Goal: Task Accomplishment & Management: Use online tool/utility

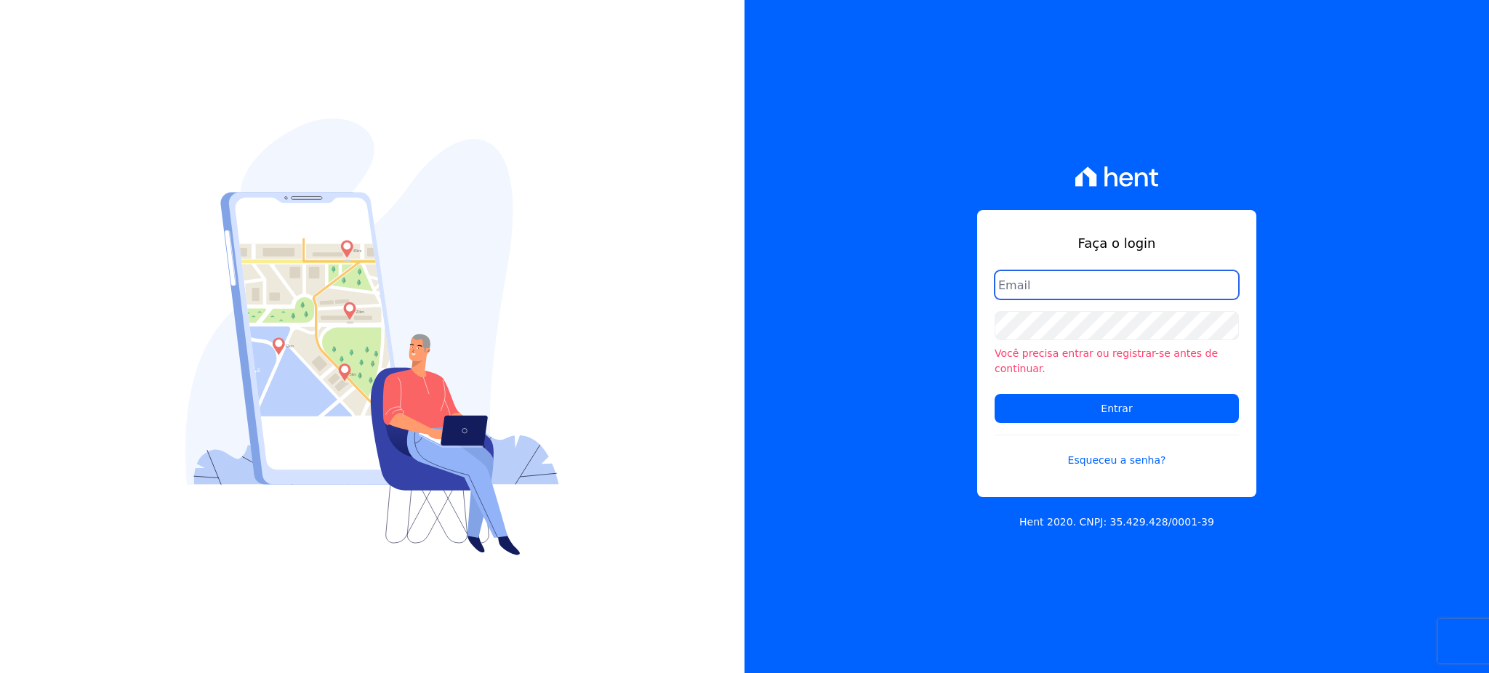
click at [1054, 300] on input "email" at bounding box center [1117, 285] width 244 height 29
type input "cobranca@construtorafarias.com.br"
click at [995, 394] on input "Entrar" at bounding box center [1117, 408] width 244 height 29
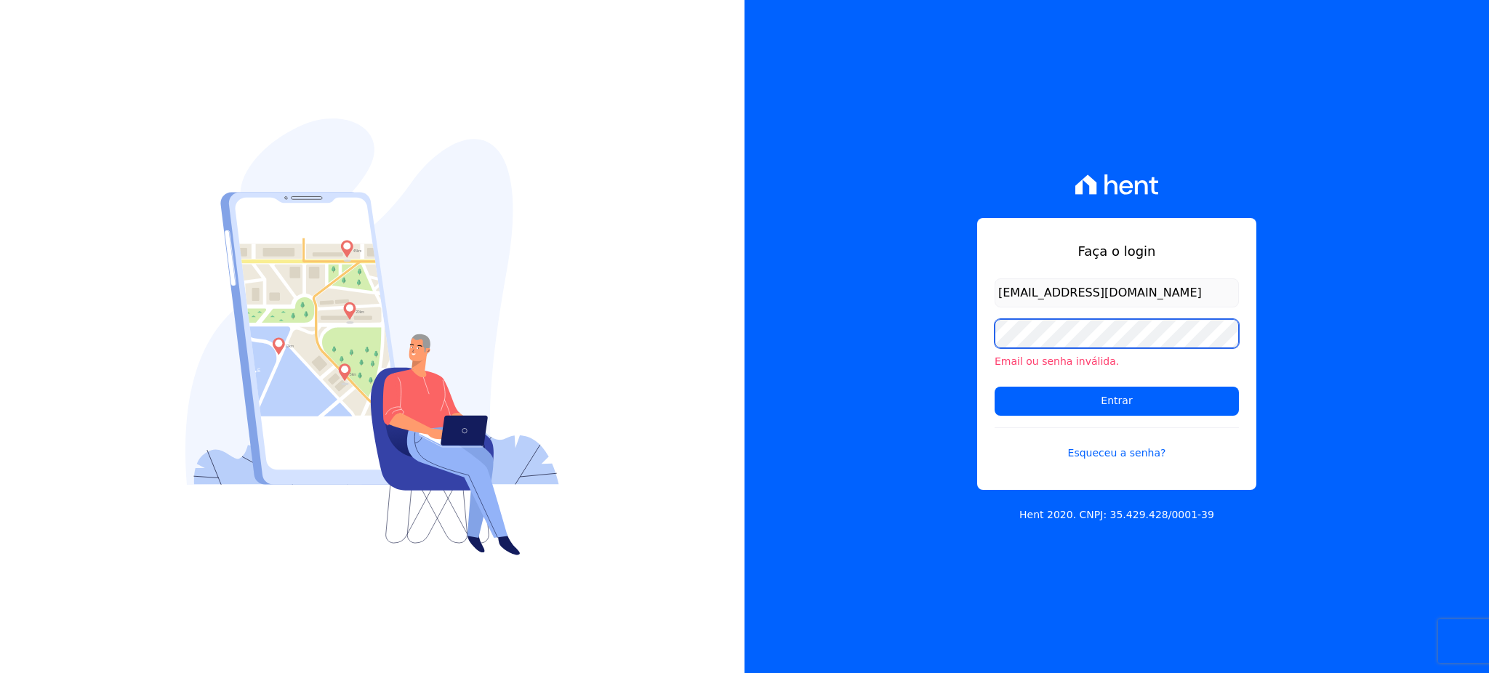
click at [995, 387] on input "Entrar" at bounding box center [1117, 401] width 244 height 29
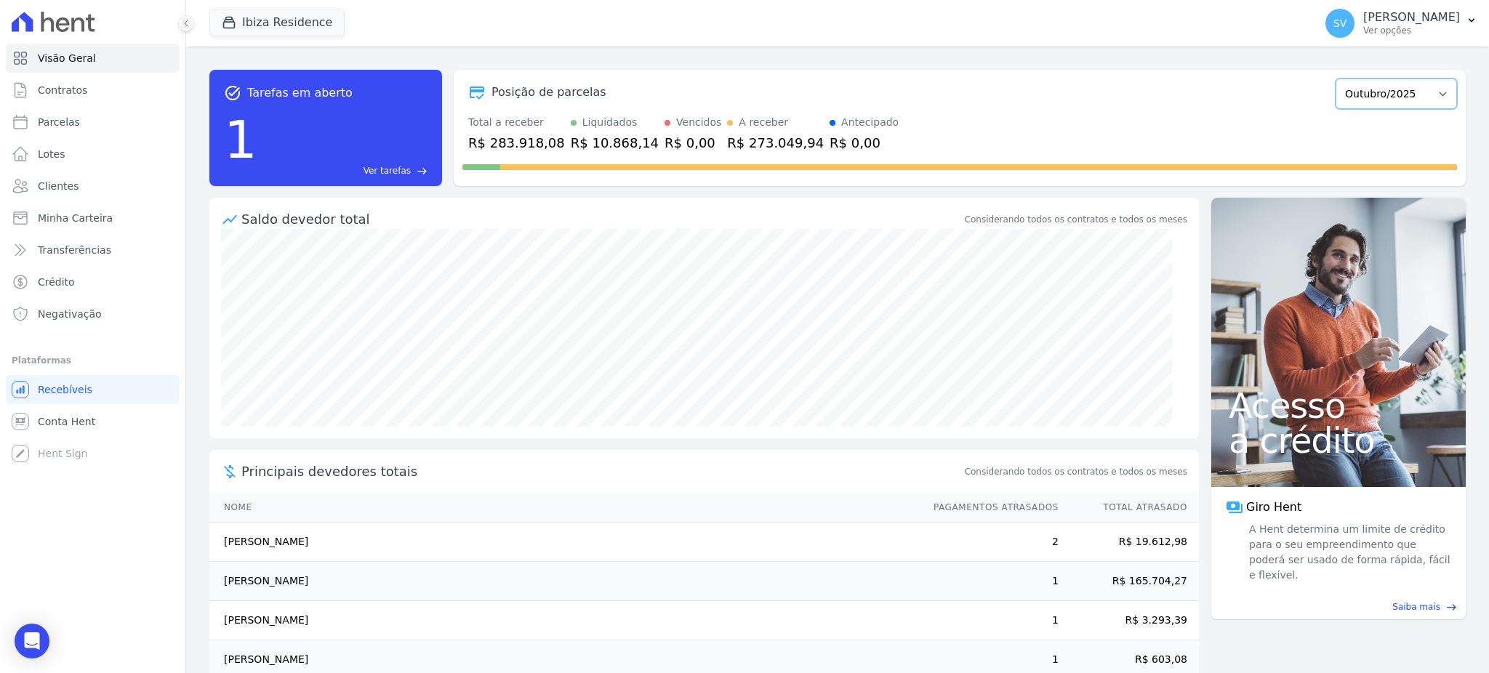
click at [1359, 89] on select "Julho/2024 Agosto/2024 Setembro/2024 Outubro/2024 Novembro/2024 Dezembro/2024 J…" at bounding box center [1396, 94] width 121 height 31
select select "09/2025"
click at [1336, 79] on select "Julho/2024 Agosto/2024 Setembro/2024 Outubro/2024 Novembro/2024 Dezembro/2024 […" at bounding box center [1396, 94] width 121 height 31
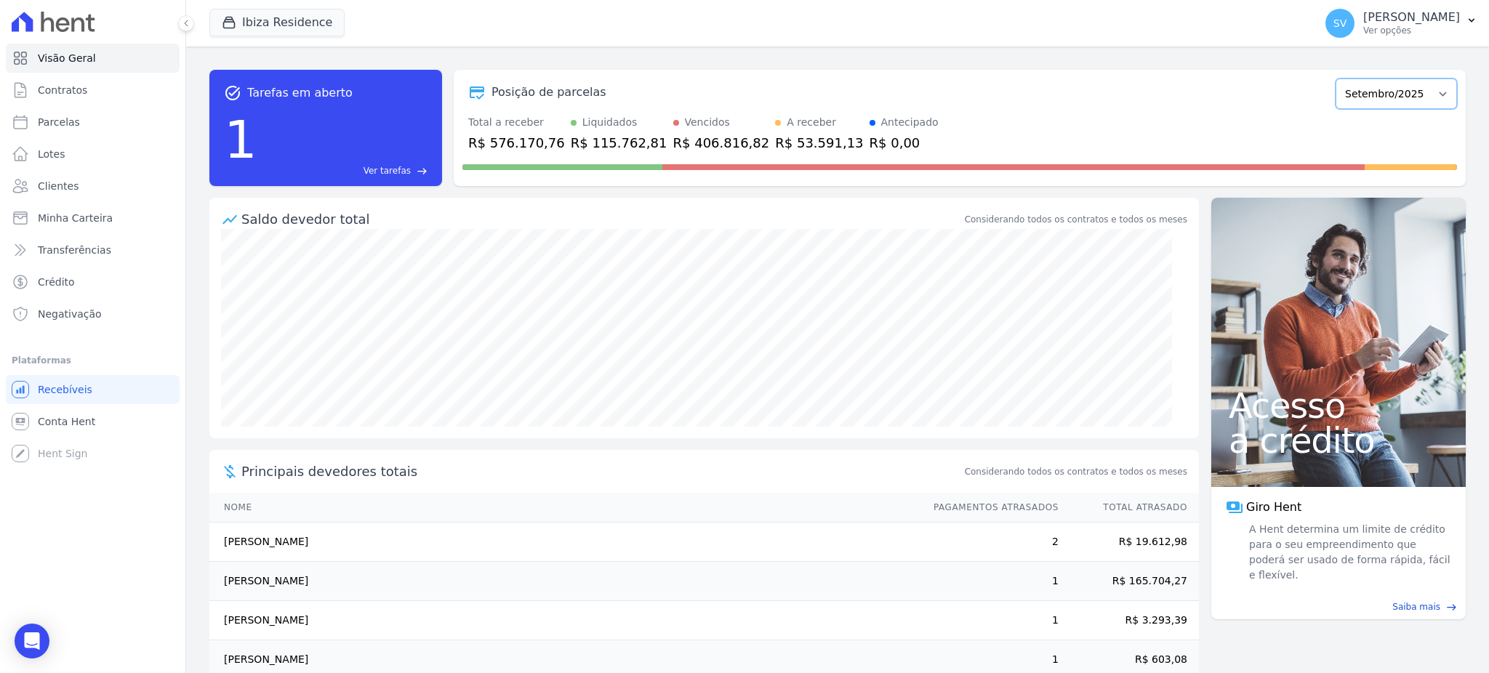
click at [1377, 100] on select "Julho/2024 Agosto/2024 Setembro/2024 Outubro/2024 Novembro/2024 Dezembro/2024 […" at bounding box center [1396, 94] width 121 height 31
select select "07/2025"
click at [1336, 79] on select "Julho/2024 Agosto/2024 Setembro/2024 Outubro/2024 Novembro/2024 Dezembro/2024 J…" at bounding box center [1396, 94] width 121 height 31
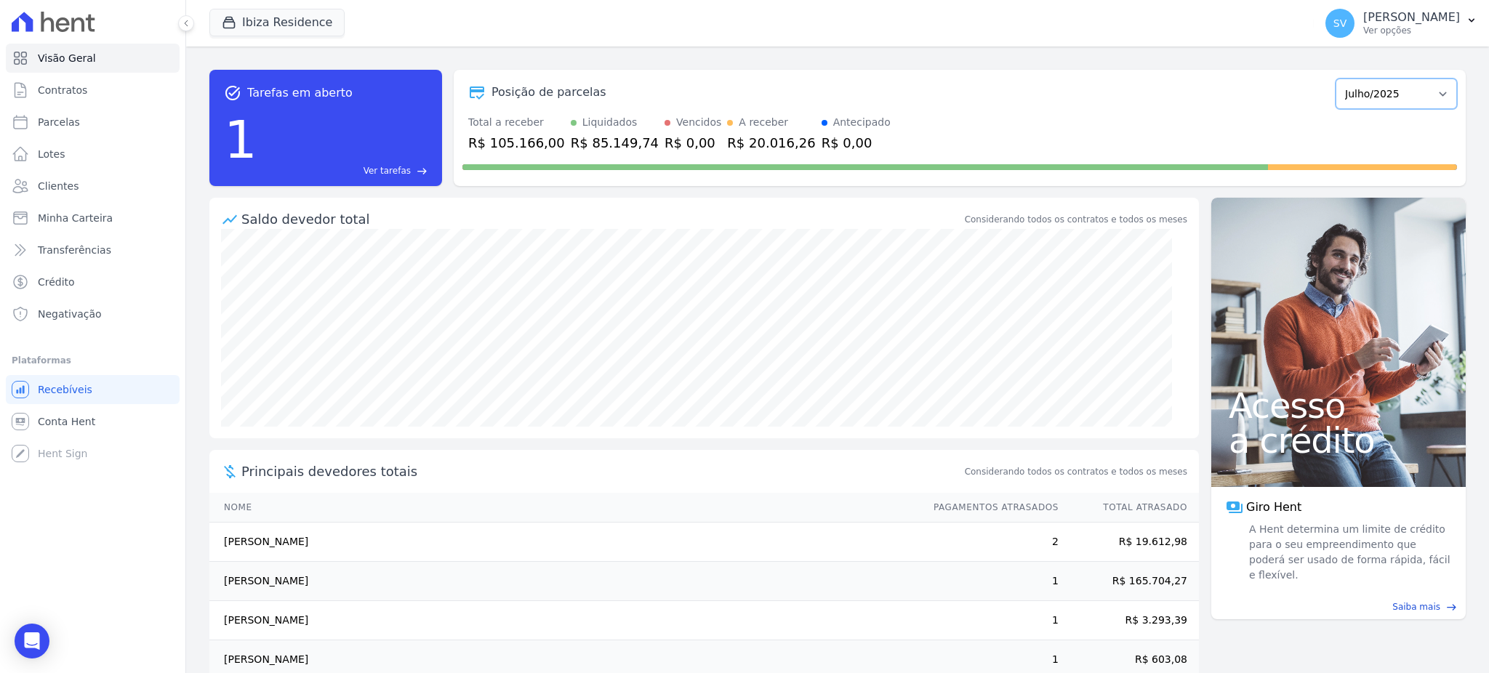
drag, startPoint x: 1375, startPoint y: 79, endPoint x: 1375, endPoint y: 91, distance: 12.4
click at [1375, 91] on select "Julho/2024 Agosto/2024 Setembro/2024 Outubro/2024 Novembro/2024 Dezembro/2024 […" at bounding box center [1396, 94] width 121 height 31
select select "08/2025"
click at [1336, 79] on select "Julho/2024 Agosto/2024 Setembro/2024 Outubro/2024 Novembro/2024 Dezembro/2024 […" at bounding box center [1396, 94] width 121 height 31
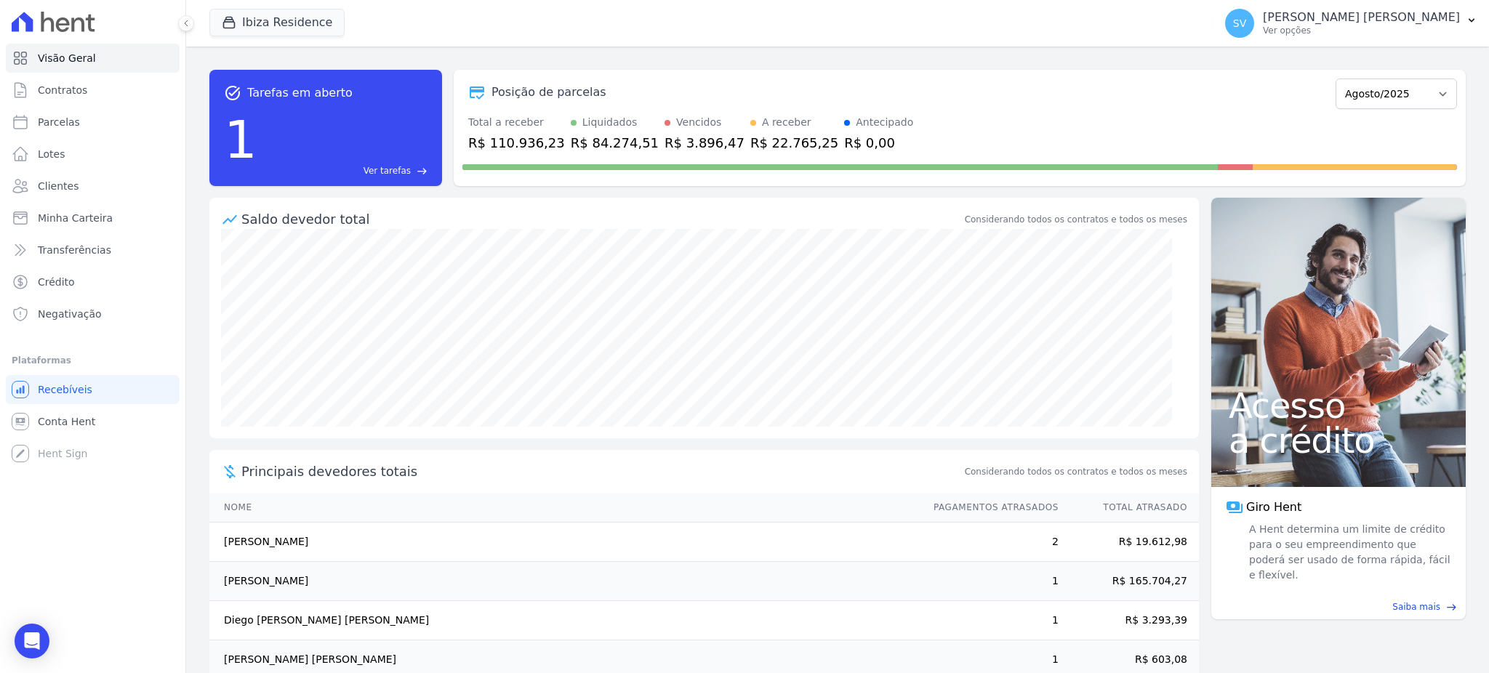
click at [665, 144] on div "R$ 3.896,47" at bounding box center [705, 143] width 80 height 20
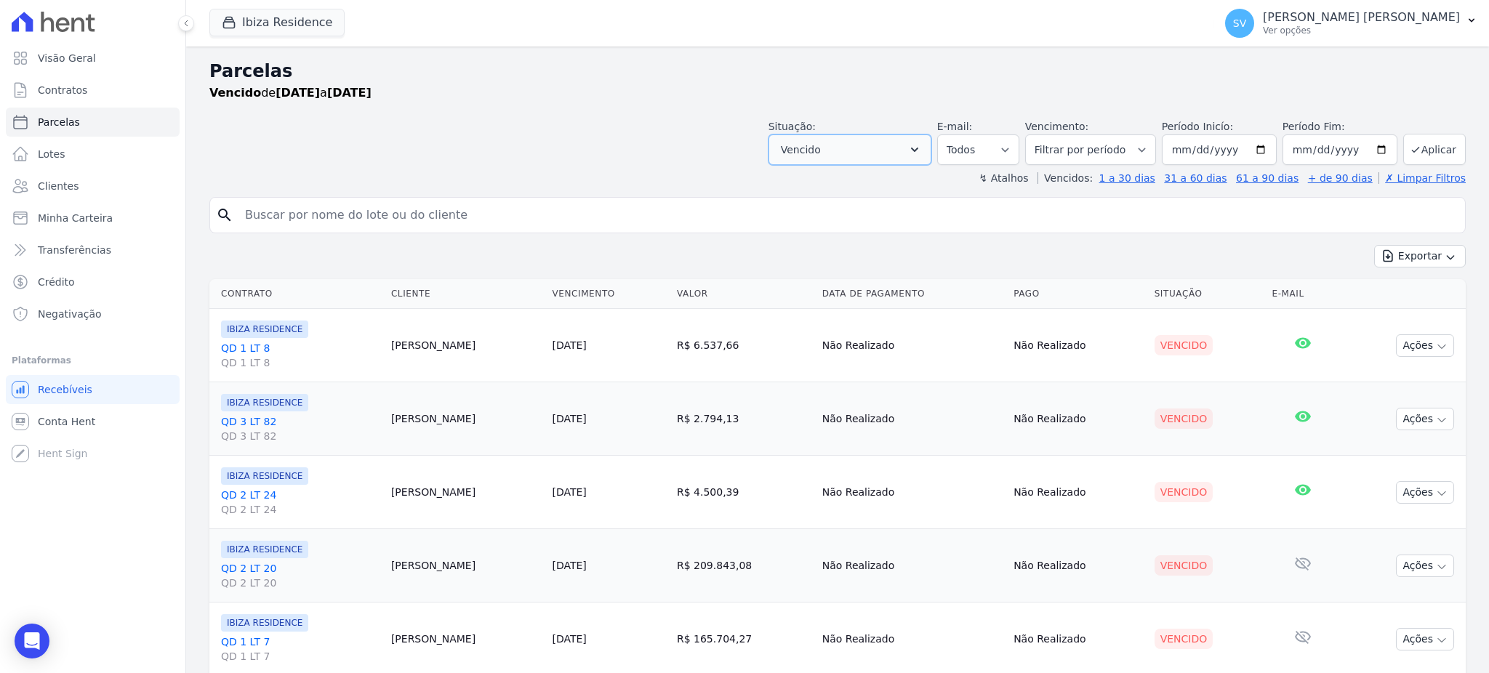
click at [891, 143] on button "Vencido" at bounding box center [850, 150] width 163 height 31
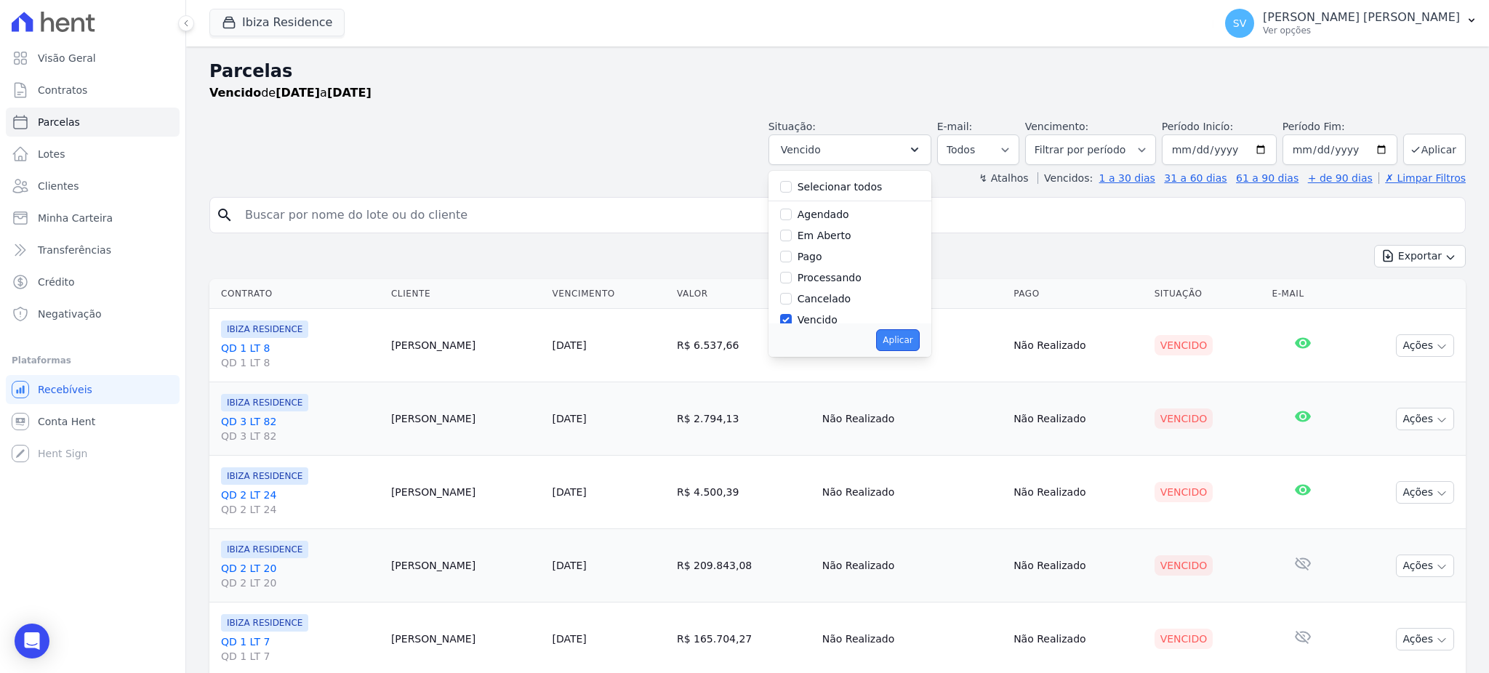
click at [913, 338] on button "Aplicar" at bounding box center [897, 340] width 43 height 22
select select "overdue"
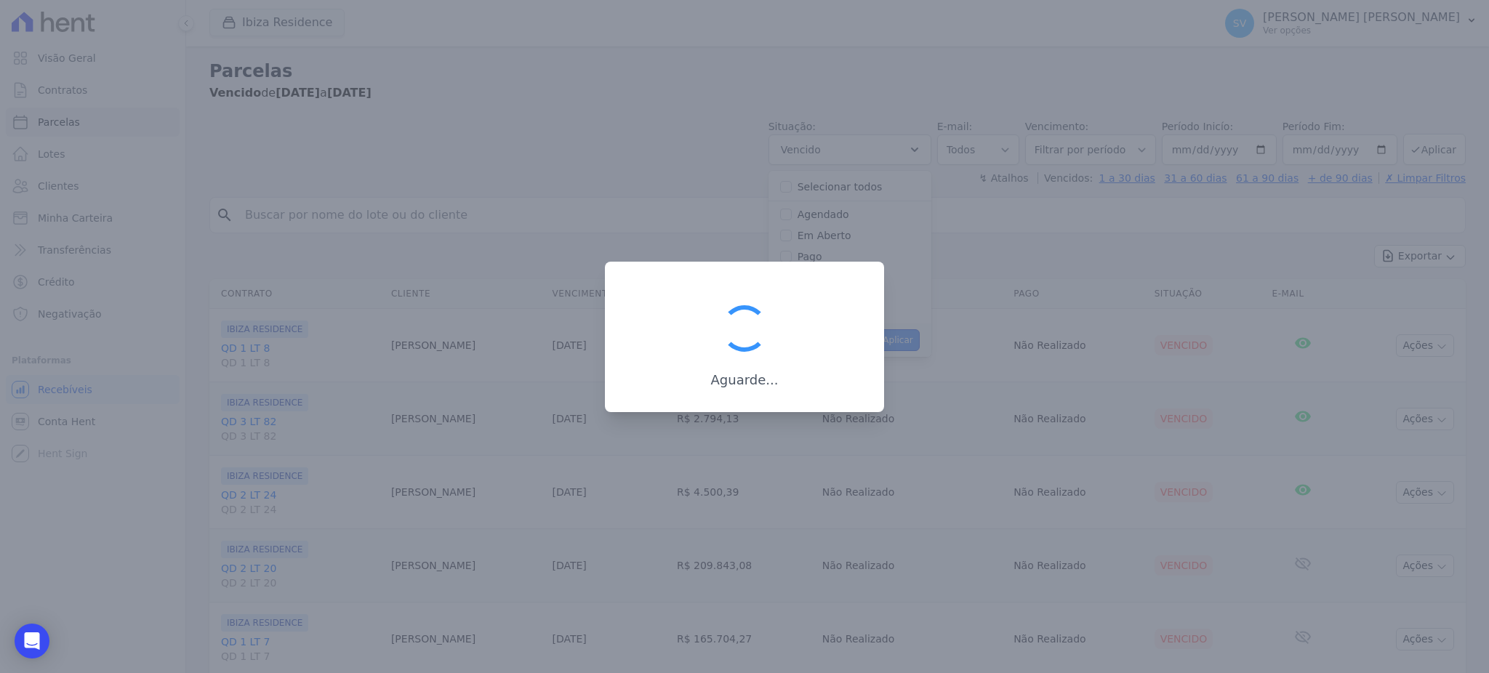
scroll to position [26, 0]
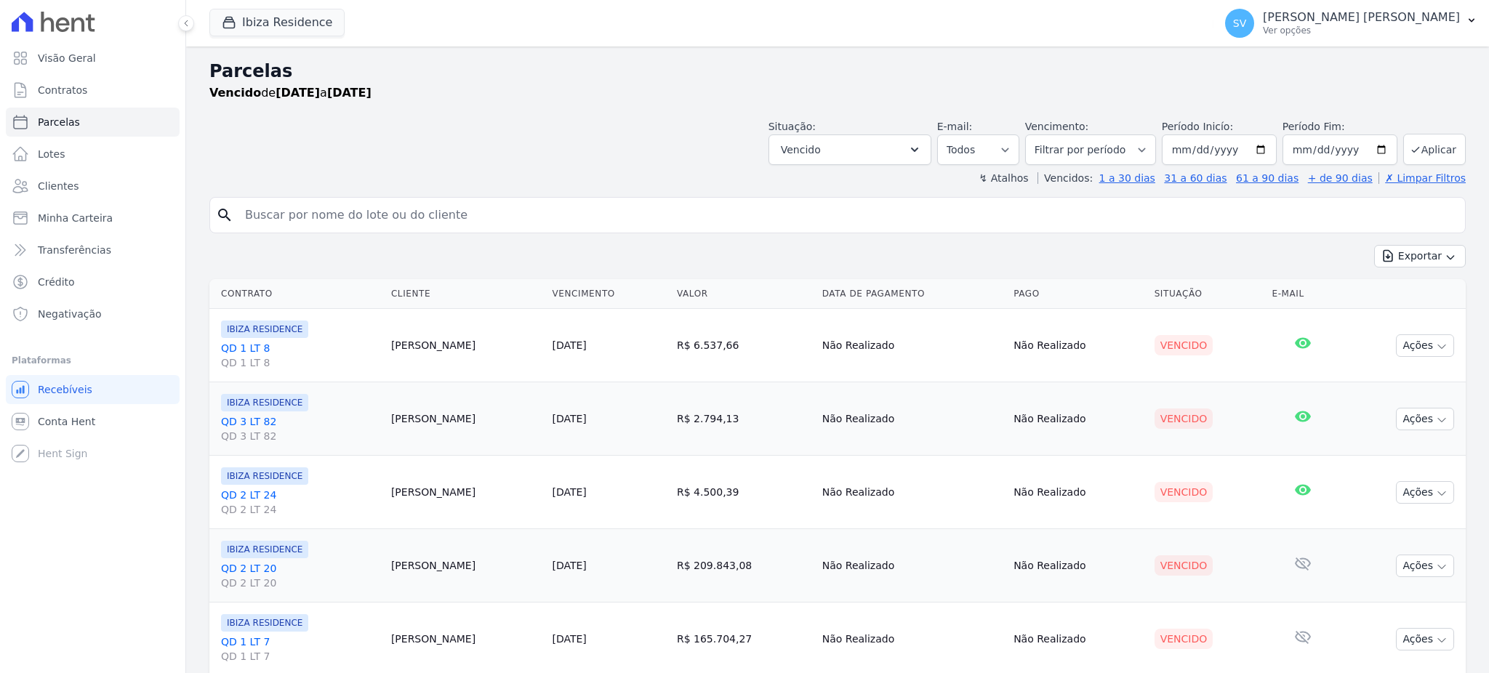
select select
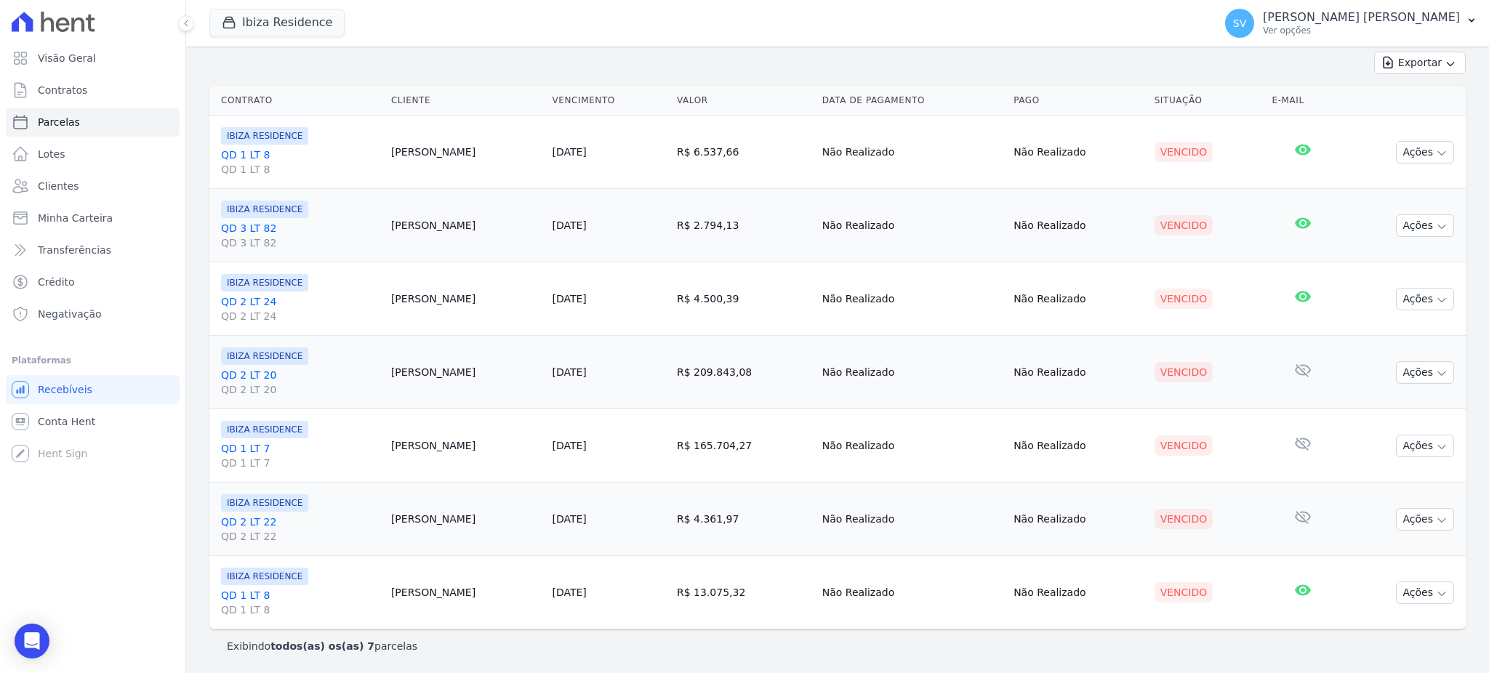
drag, startPoint x: 392, startPoint y: 151, endPoint x: 483, endPoint y: 151, distance: 90.9
click at [483, 151] on td "[PERSON_NAME]" at bounding box center [465, 152] width 161 height 73
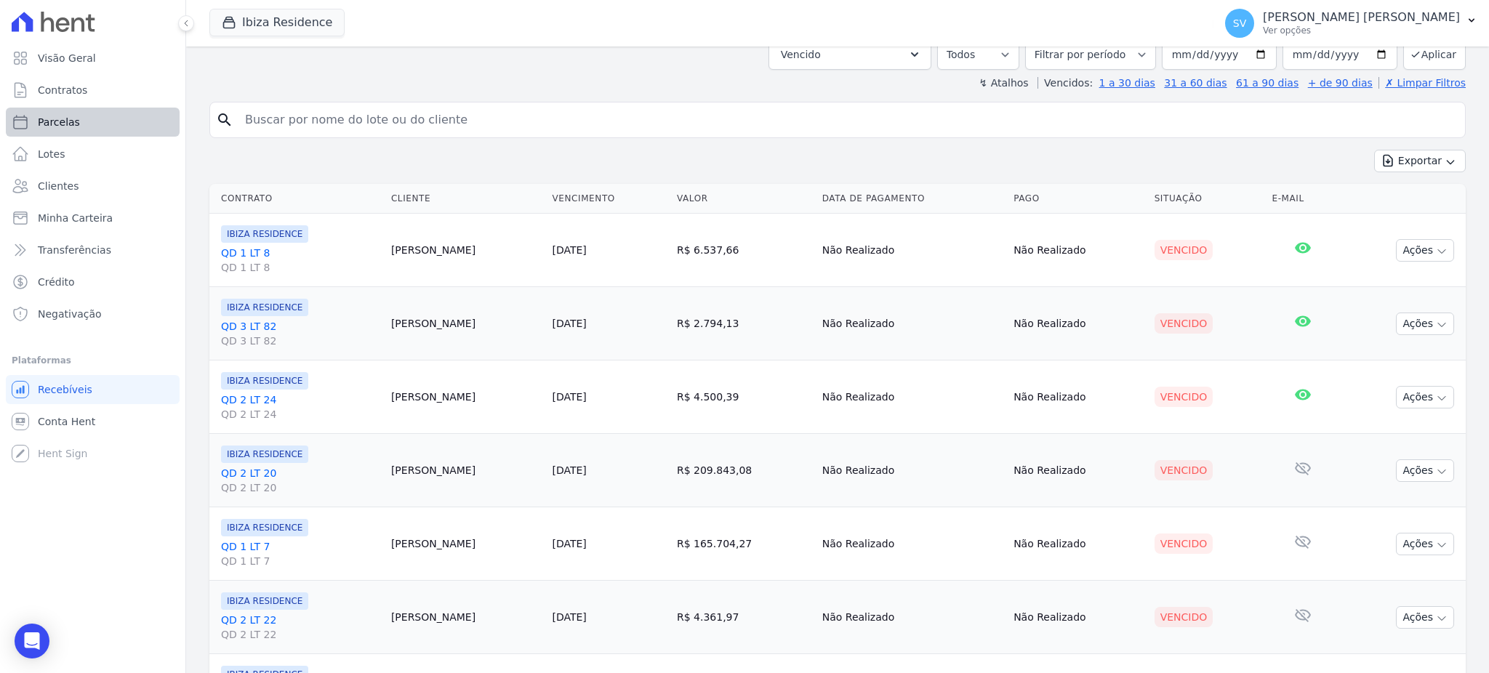
scroll to position [0, 0]
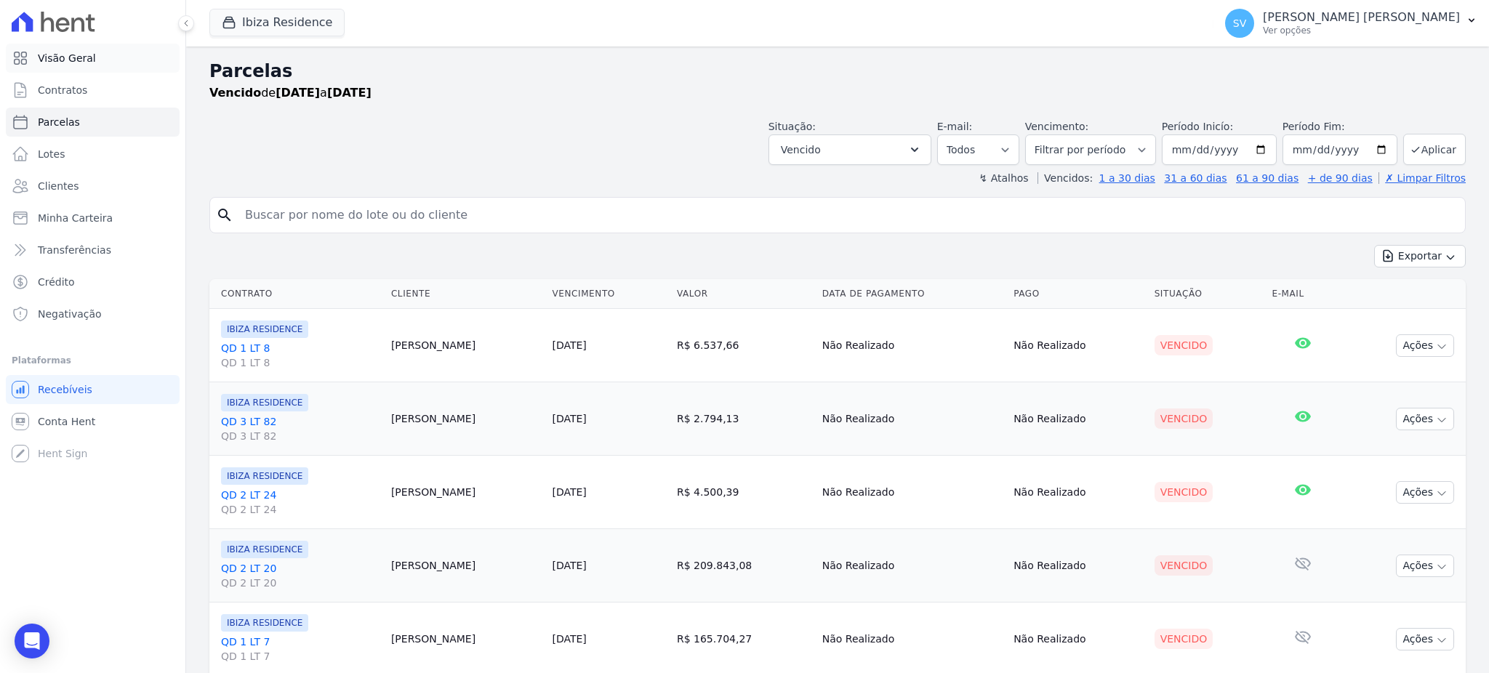
click at [61, 63] on span "Visão Geral" at bounding box center [67, 58] width 58 height 15
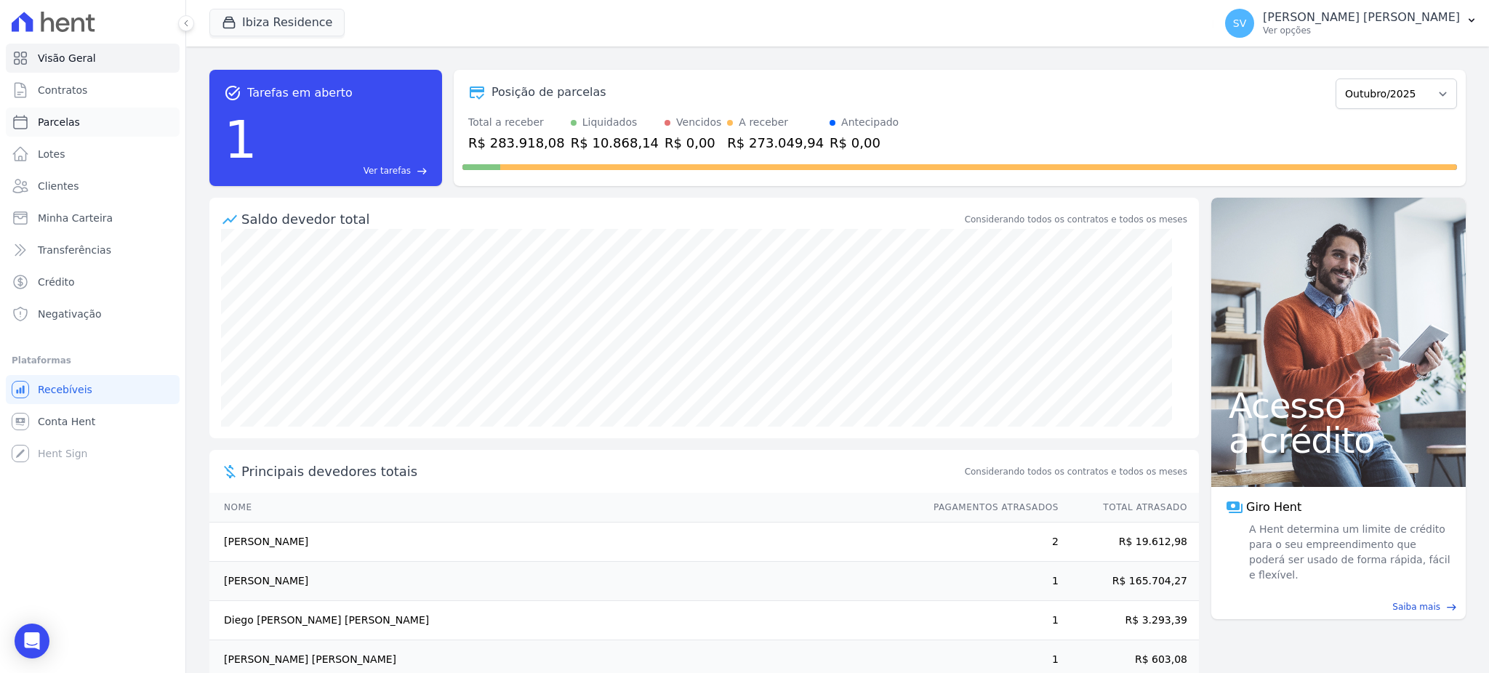
click at [66, 117] on span "Parcelas" at bounding box center [59, 122] width 42 height 15
select select
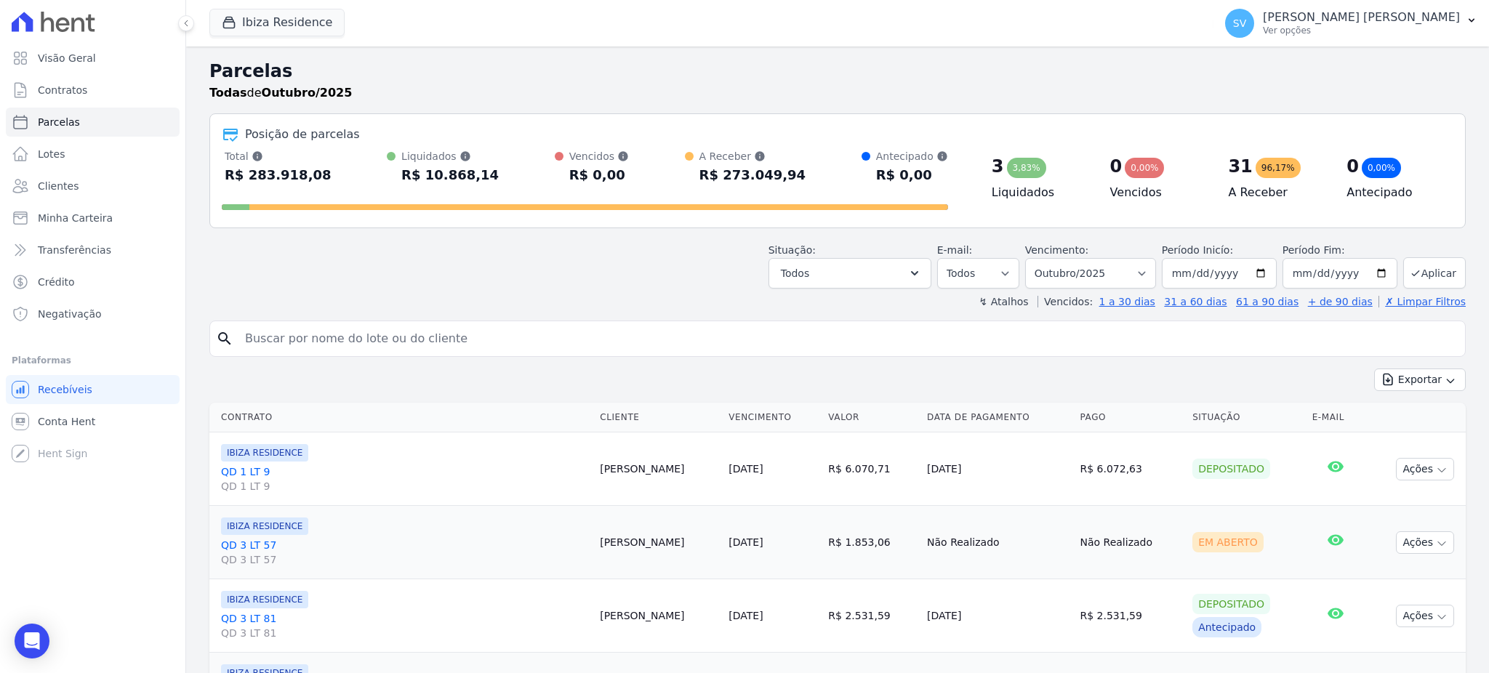
click at [339, 336] on input "search" at bounding box center [847, 338] width 1223 height 29
paste input "CARMEM LUCIA DA SILVA"
type input "CARMEM LUCIA DA SILVA"
select select
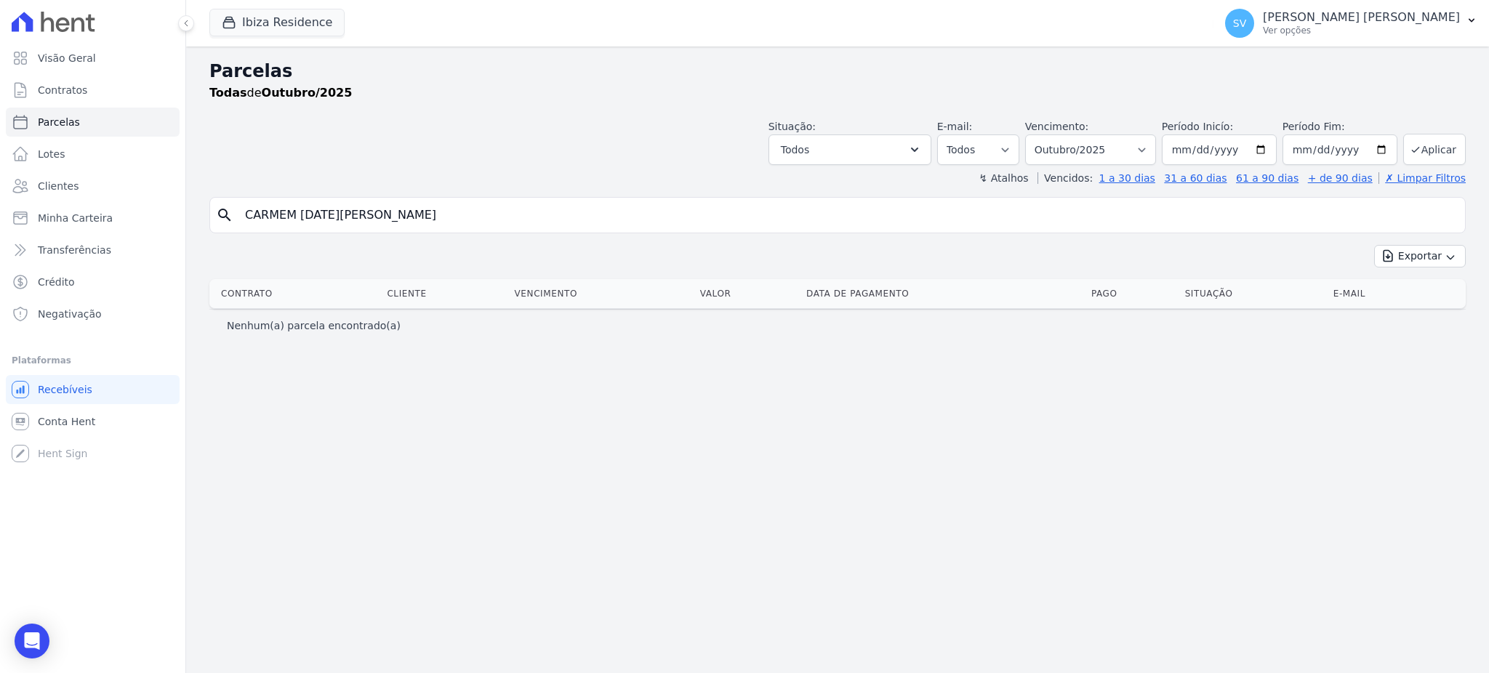
click at [429, 215] on input "CARMEM LUCIA DA SILVA" at bounding box center [847, 215] width 1223 height 29
drag, startPoint x: 260, startPoint y: 27, endPoint x: 249, endPoint y: 26, distance: 10.9
click at [257, 26] on button "Ibiza Residence" at bounding box center [276, 23] width 135 height 28
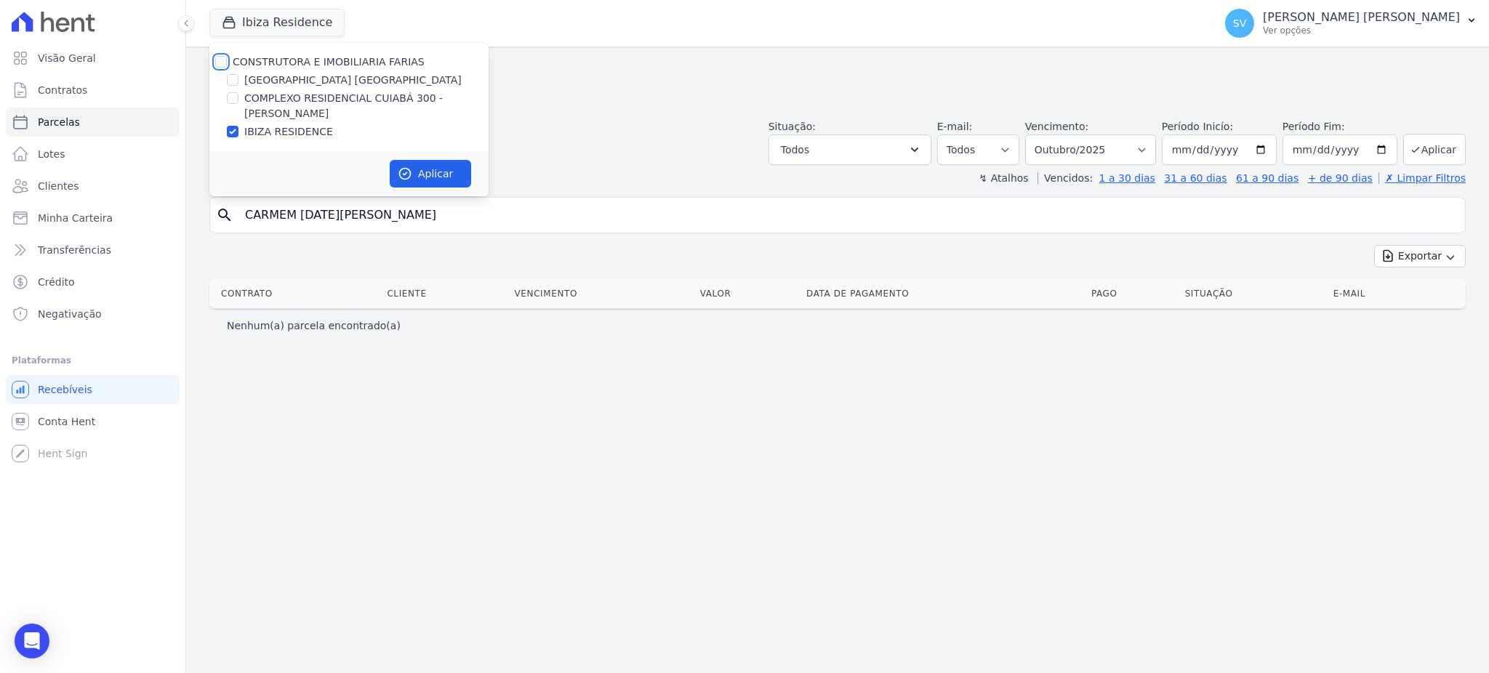
click at [221, 60] on input "CONSTRUTORA E IMOBILIARIA FARIAS" at bounding box center [221, 62] width 12 height 12
checkbox input "true"
click at [435, 175] on button "Aplicar" at bounding box center [430, 174] width 81 height 28
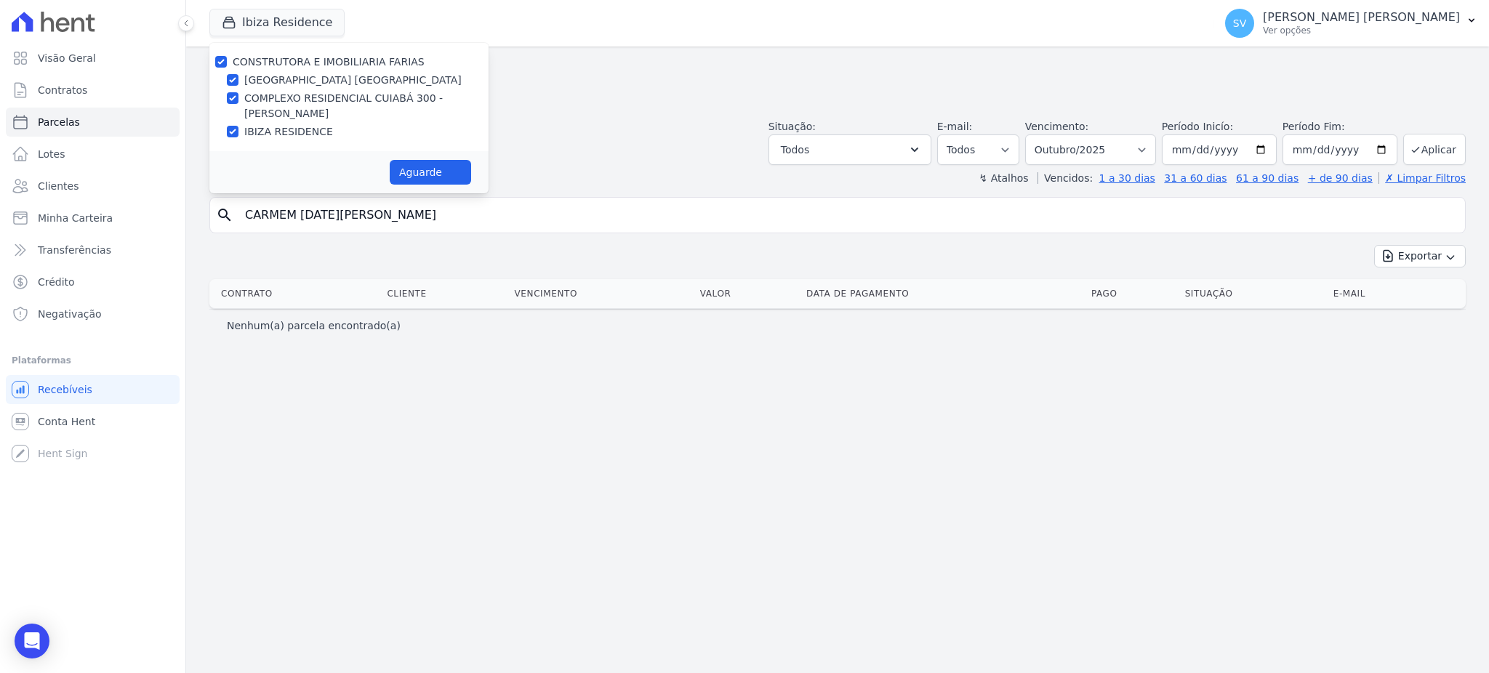
select select
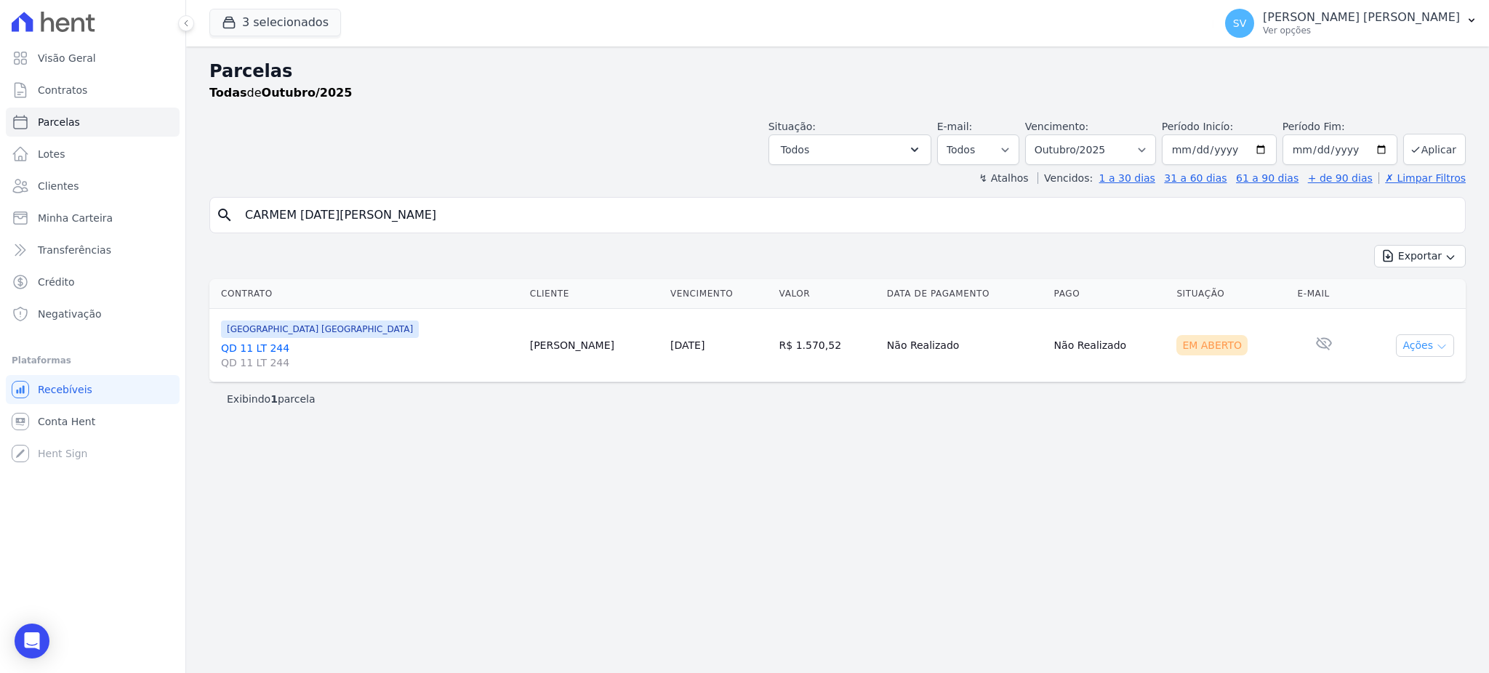
click at [1422, 344] on button "Ações" at bounding box center [1425, 345] width 58 height 23
click at [1377, 380] on link "Ver boleto" at bounding box center [1420, 379] width 140 height 27
drag, startPoint x: 388, startPoint y: 218, endPoint x: 73, endPoint y: 255, distance: 317.8
click at [76, 255] on div "Visão Geral Contratos Parcelas Lotes Clientes Minha Carteira Transferências Cré…" at bounding box center [744, 336] width 1489 height 673
paste input "SERGIO MITSUO TAMUR"
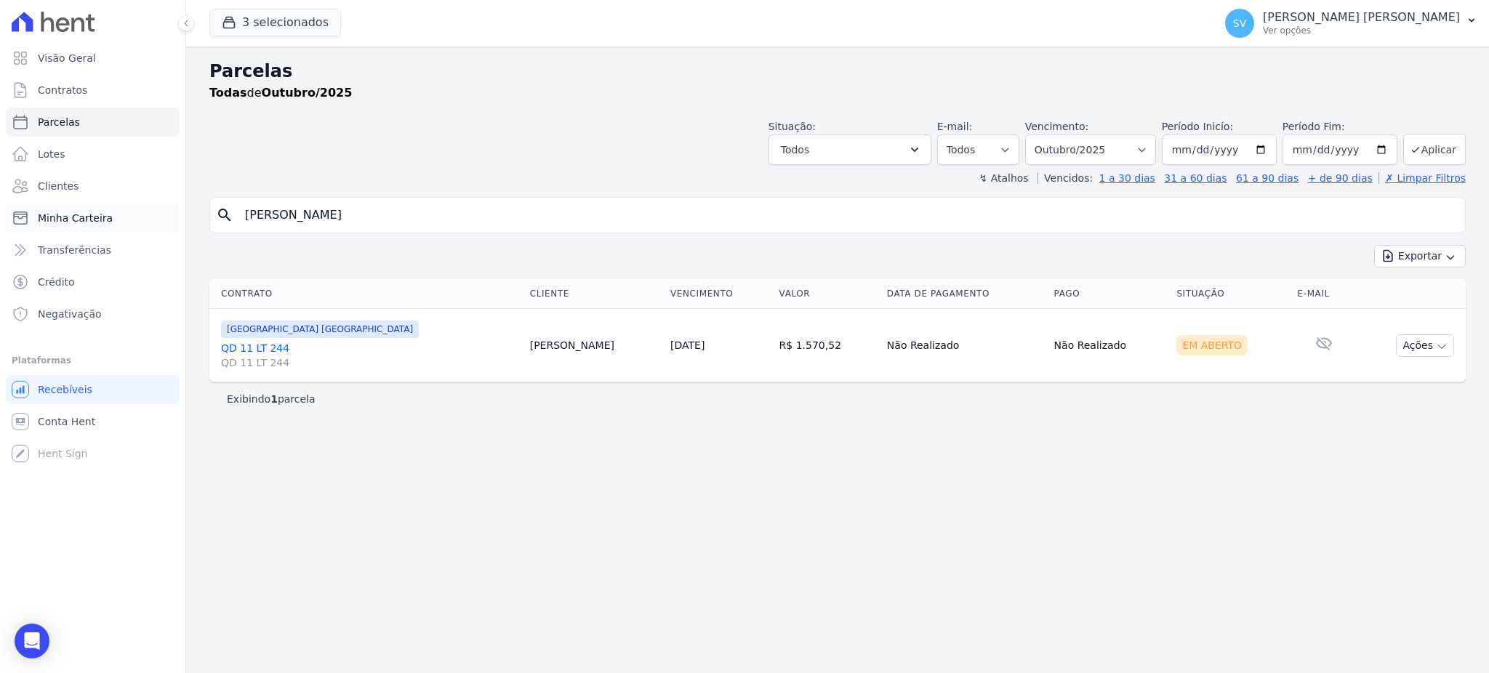
type input "SERGIO MITSUO TAMURA"
select select
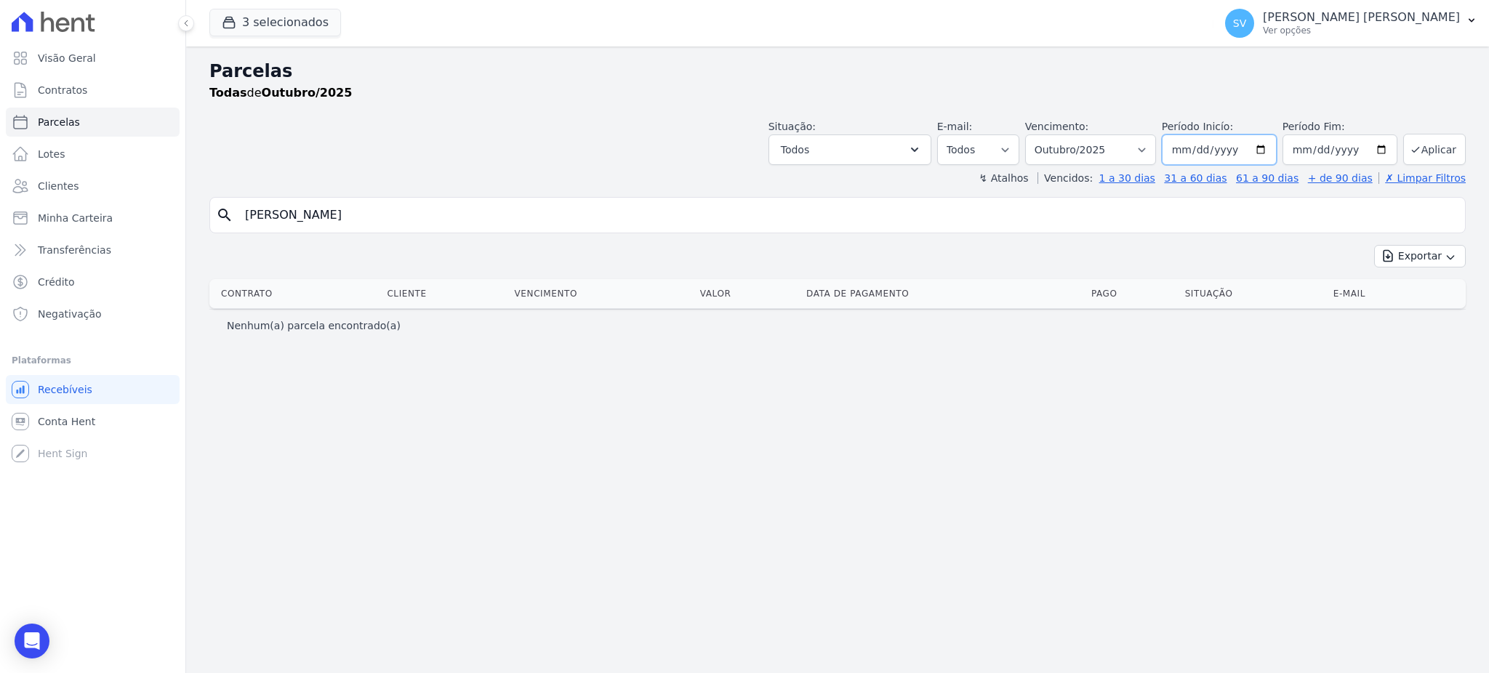
click at [1263, 148] on input "2025-10-01" at bounding box center [1219, 150] width 115 height 31
type input "2025-08-01"
click at [1422, 156] on button "Aplicar" at bounding box center [1434, 149] width 63 height 31
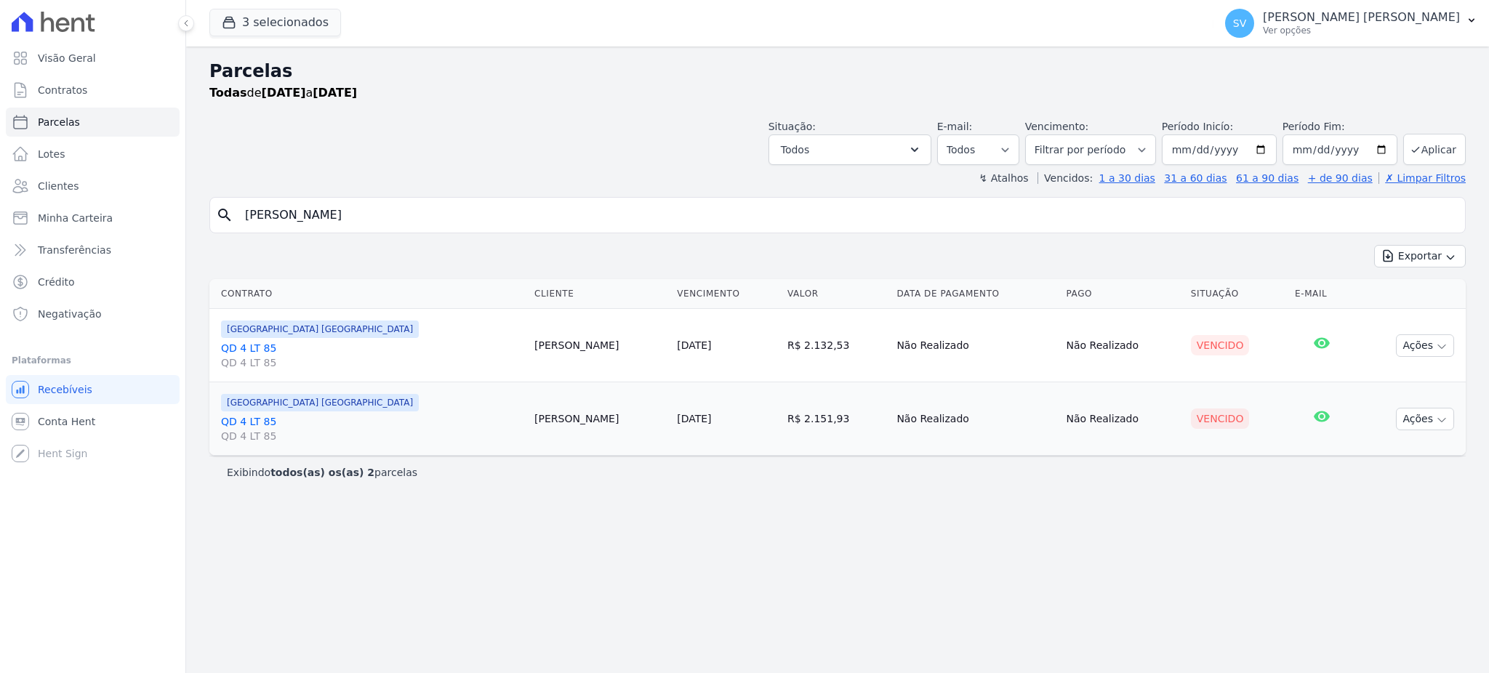
select select
drag, startPoint x: 404, startPoint y: 209, endPoint x: 170, endPoint y: 222, distance: 233.7
click at [170, 222] on div "Visão Geral Contratos Parcelas Lotes Clientes Minha Carteira Transferências Cré…" at bounding box center [744, 336] width 1489 height 673
paste input "FRANCISCO BOHRER FOGLIATTO"
type input "FRANCISCO BOHRER FOGLIATTO"
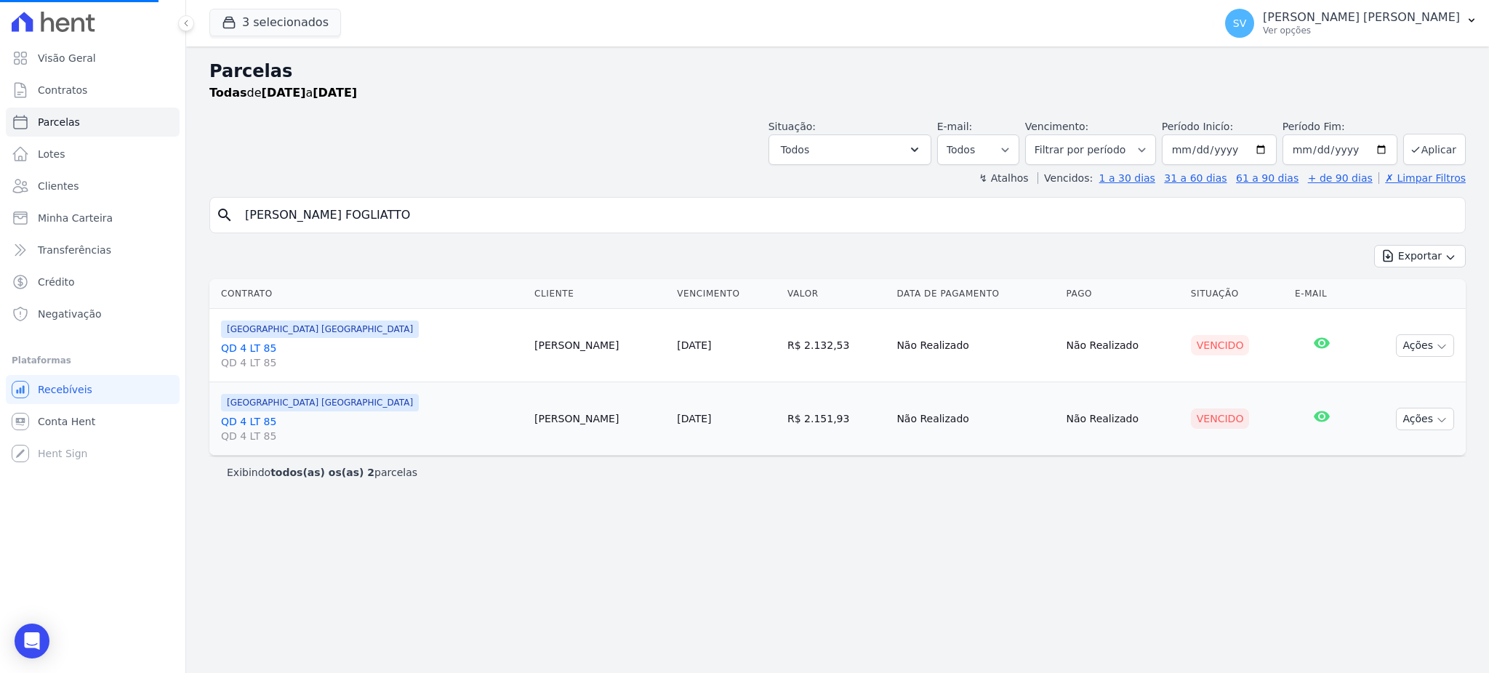
select select
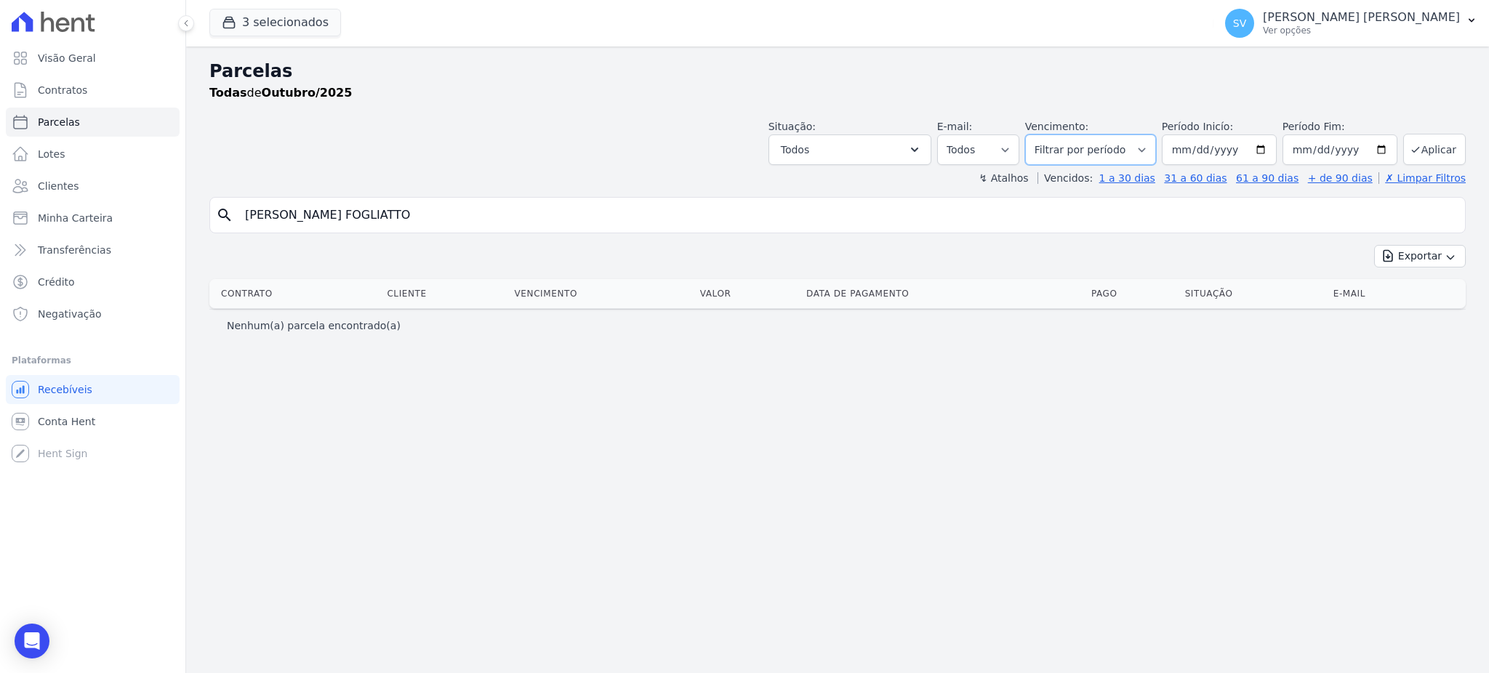
click at [1156, 150] on select "Filtrar por período ──────── Todos os meses Outubro/2022 Novembro/2022 Dezembro…" at bounding box center [1090, 150] width 131 height 31
select select "10/2023"
click at [1046, 135] on select "Filtrar por período ──────── Todos os meses Outubro/2022 Novembro/2022 Dezembro…" at bounding box center [1090, 150] width 131 height 31
select select
click at [1262, 154] on input "[DATE]" at bounding box center [1219, 150] width 115 height 31
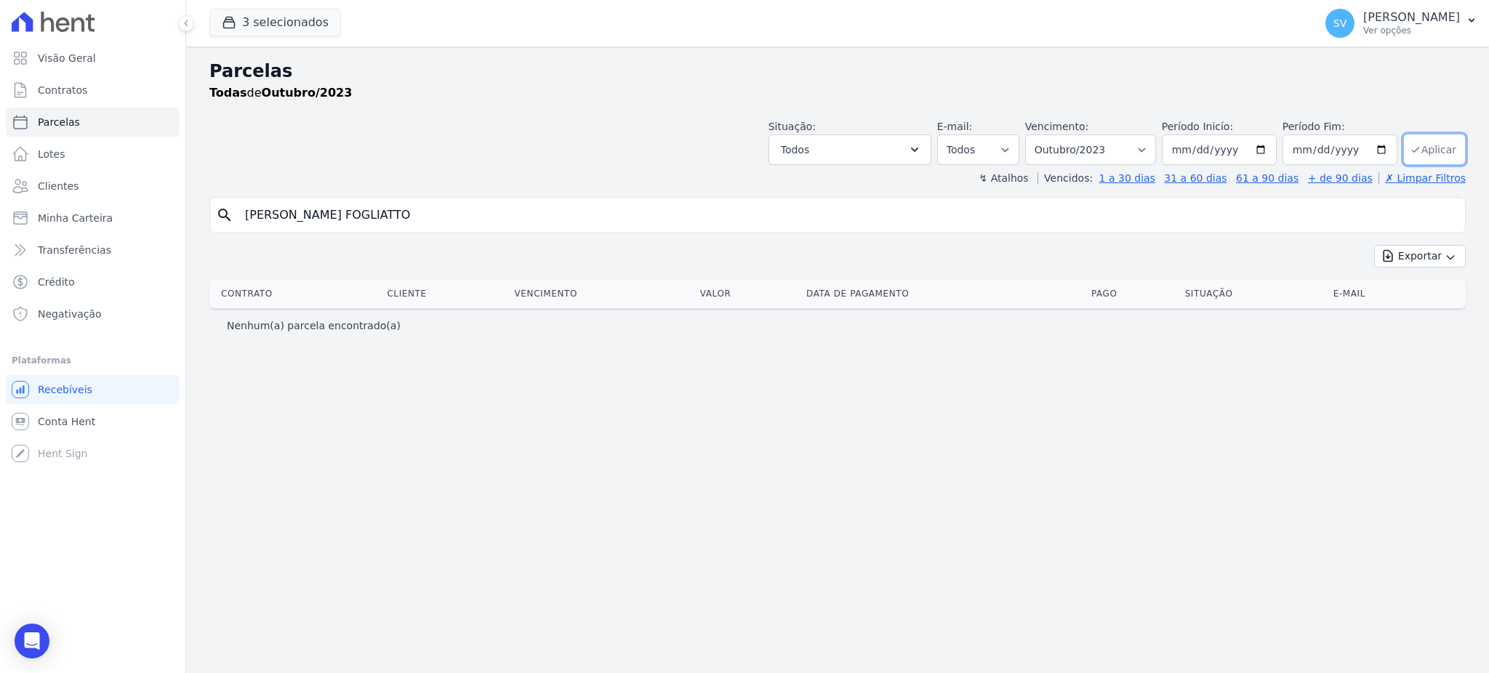
type input "[DATE]"
click at [1422, 156] on button "Aplicar" at bounding box center [1434, 149] width 63 height 31
select select
click at [631, 213] on input "[PERSON_NAME] FOGLIATTO" at bounding box center [847, 215] width 1223 height 29
select select
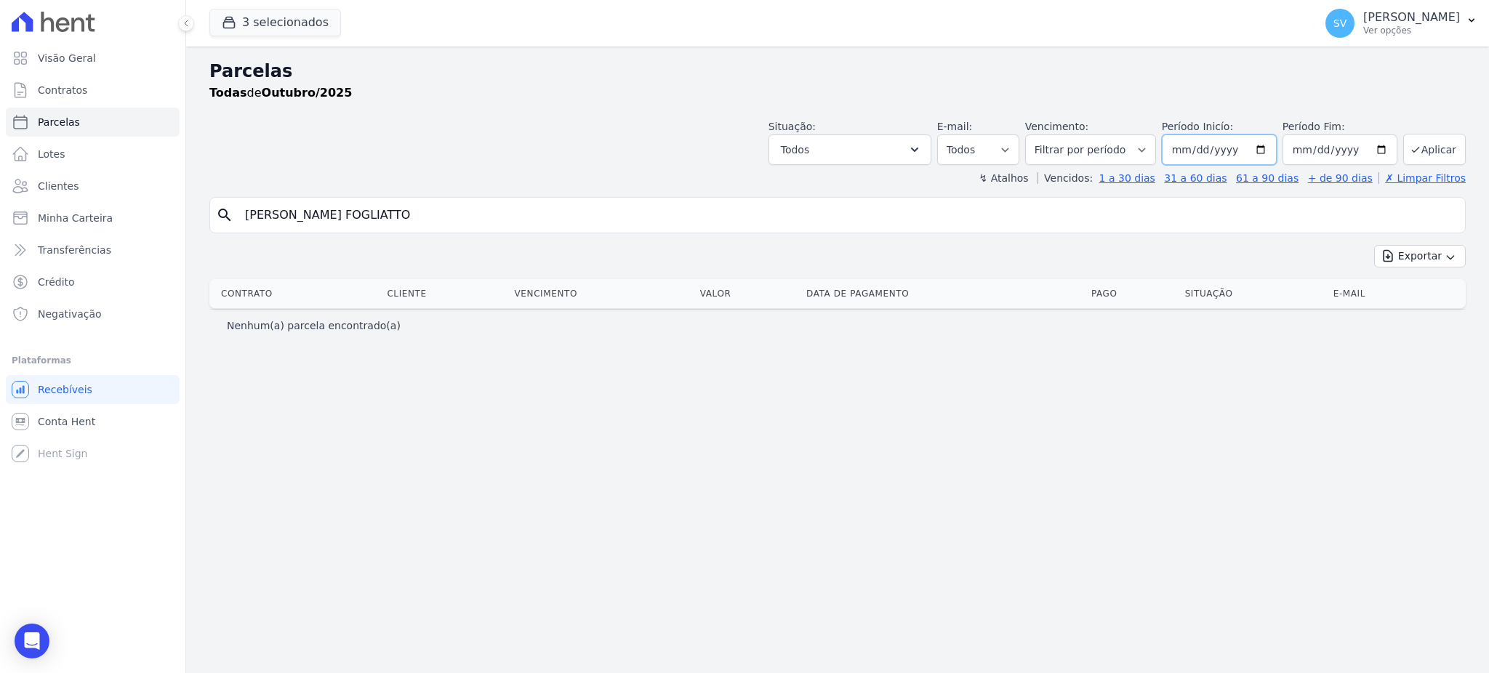
click at [1270, 148] on input "[DATE]" at bounding box center [1219, 150] width 115 height 31
click at [1156, 143] on select "[GEOGRAPHIC_DATA] por período ──────── Todos os meses Outubro/2022 Novembro/202…" at bounding box center [1090, 150] width 131 height 31
select select "09/2025"
click at [1046, 135] on select "[GEOGRAPHIC_DATA] por período ──────── Todos os meses Outubro/2022 Novembro/202…" at bounding box center [1090, 150] width 131 height 31
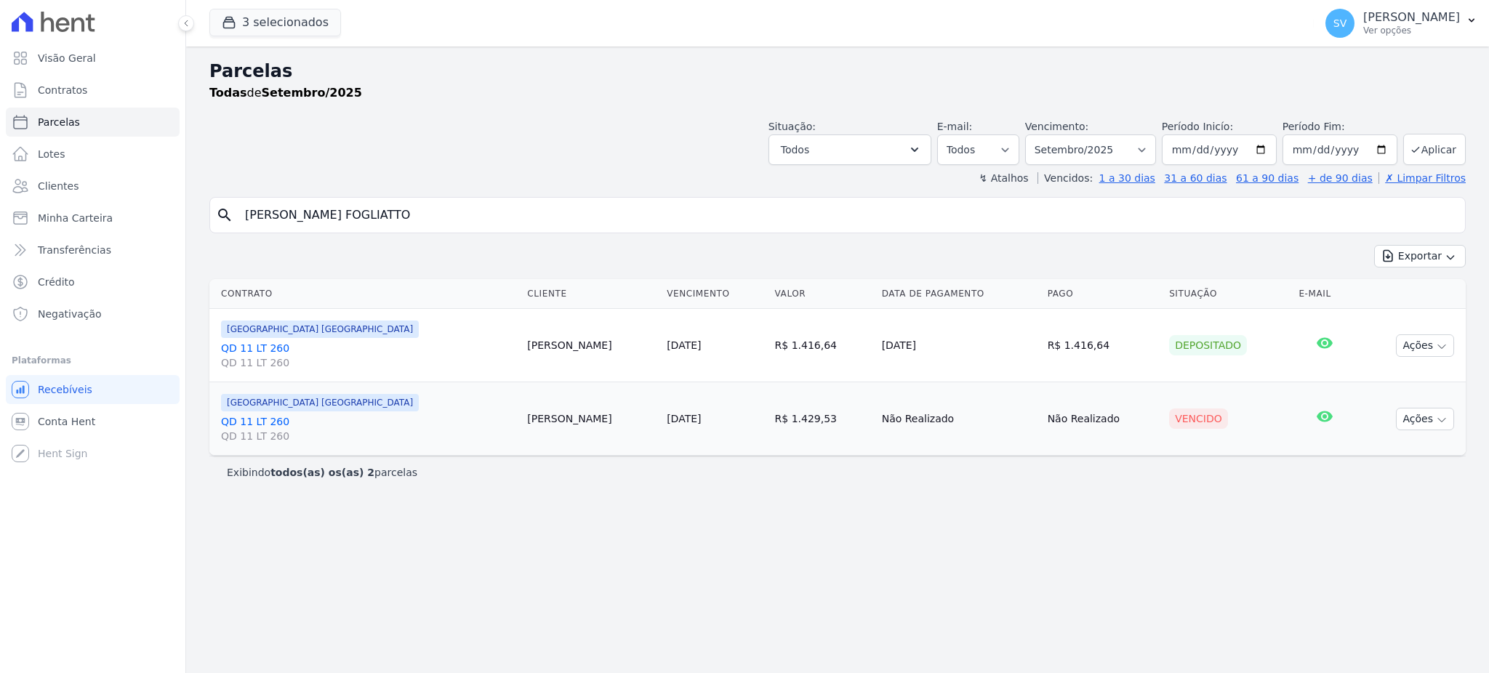
select select
click at [1445, 342] on icon "button" at bounding box center [1442, 347] width 12 height 12
click at [876, 347] on td "[DATE]" at bounding box center [959, 345] width 166 height 73
click at [241, 344] on link "QD 11 LT 260 QD 11 LT 260" at bounding box center [368, 355] width 294 height 29
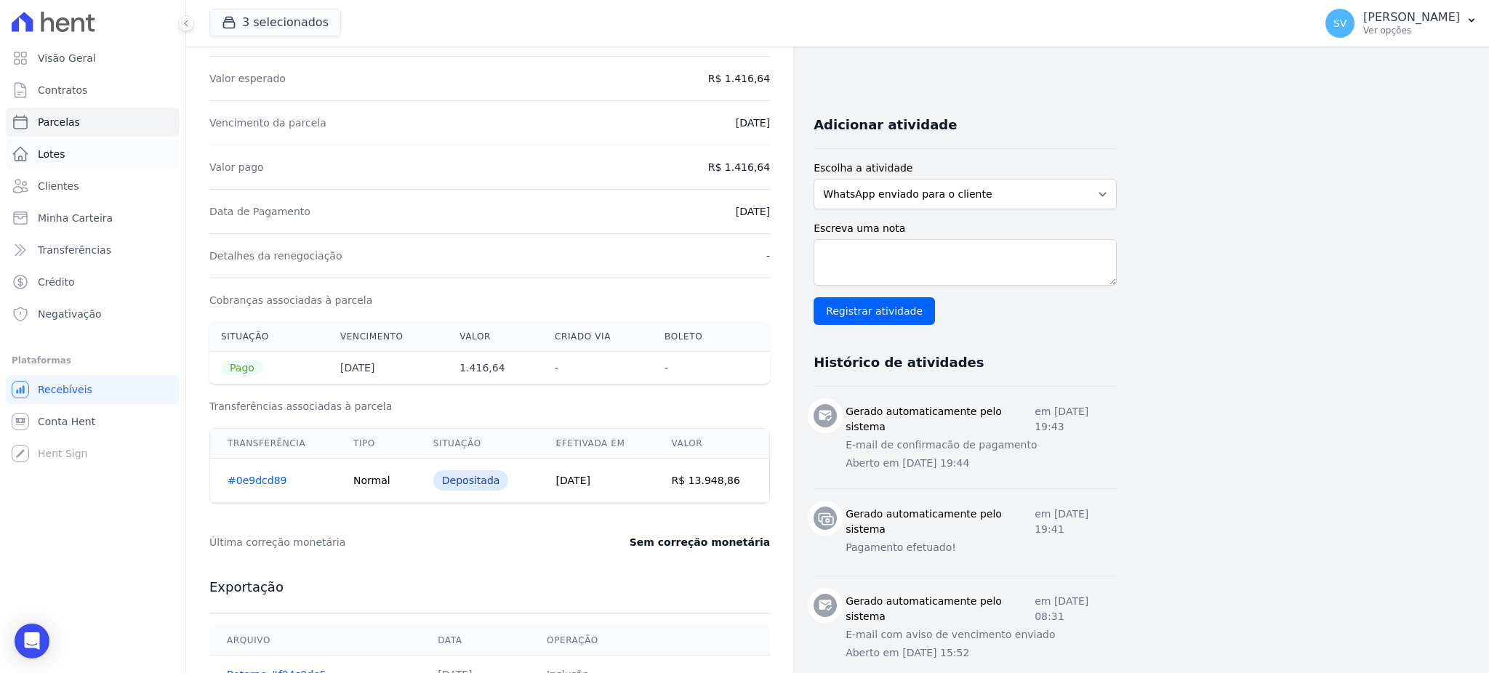
scroll to position [193, 0]
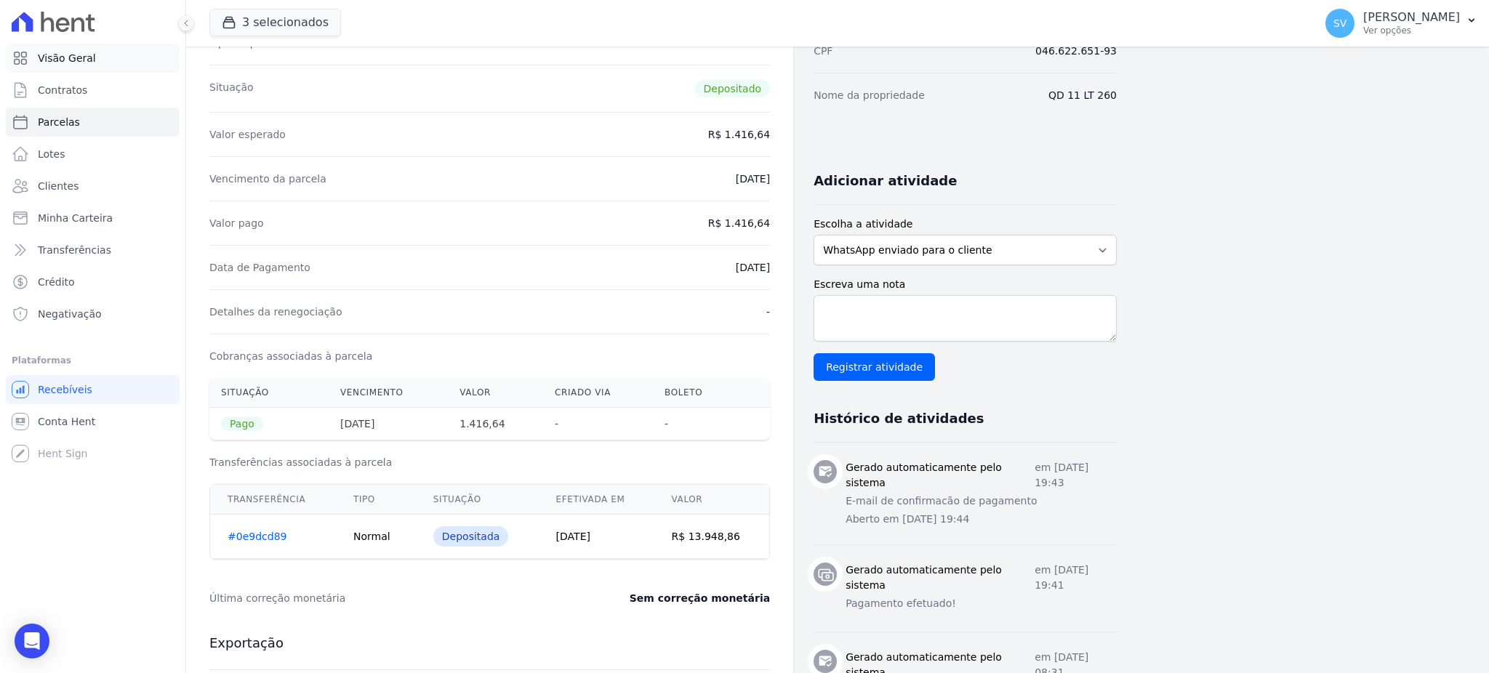
click at [78, 58] on span "Visão Geral" at bounding box center [67, 58] width 58 height 15
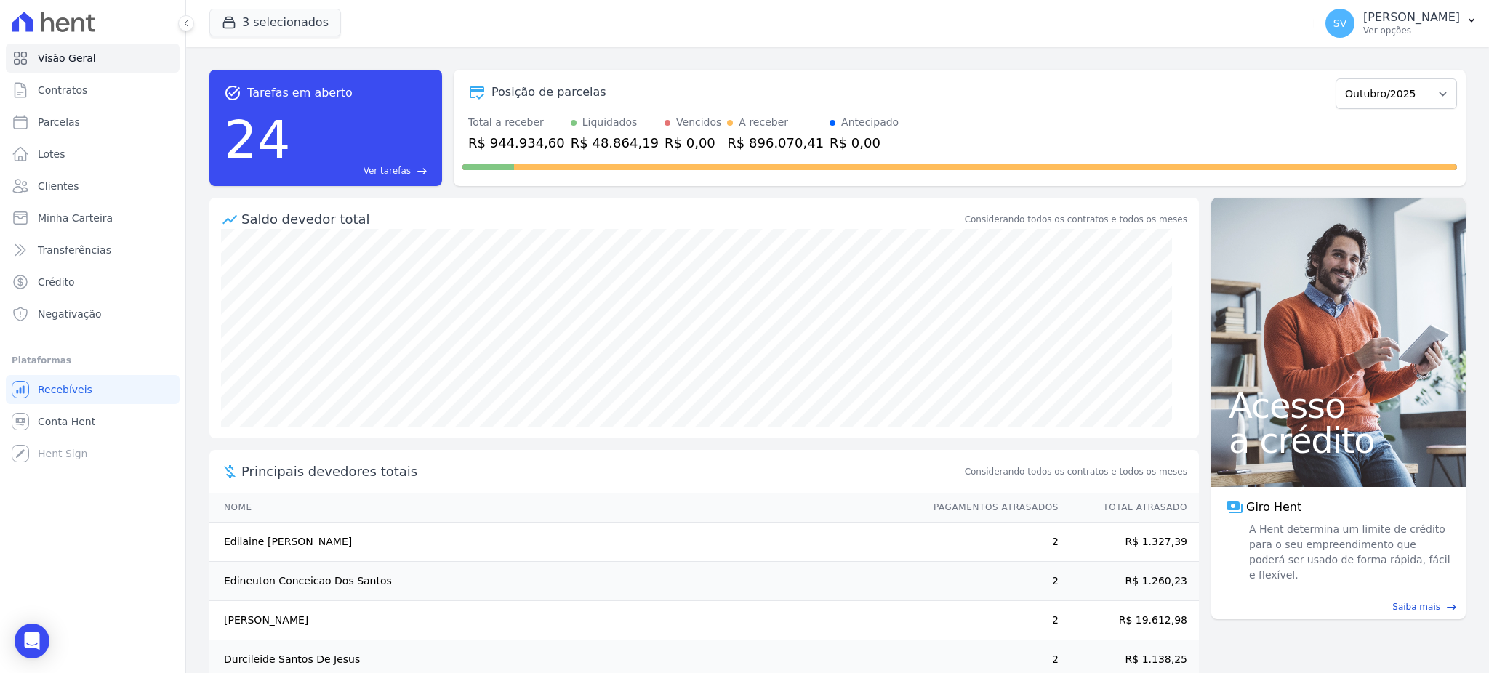
scroll to position [68, 0]
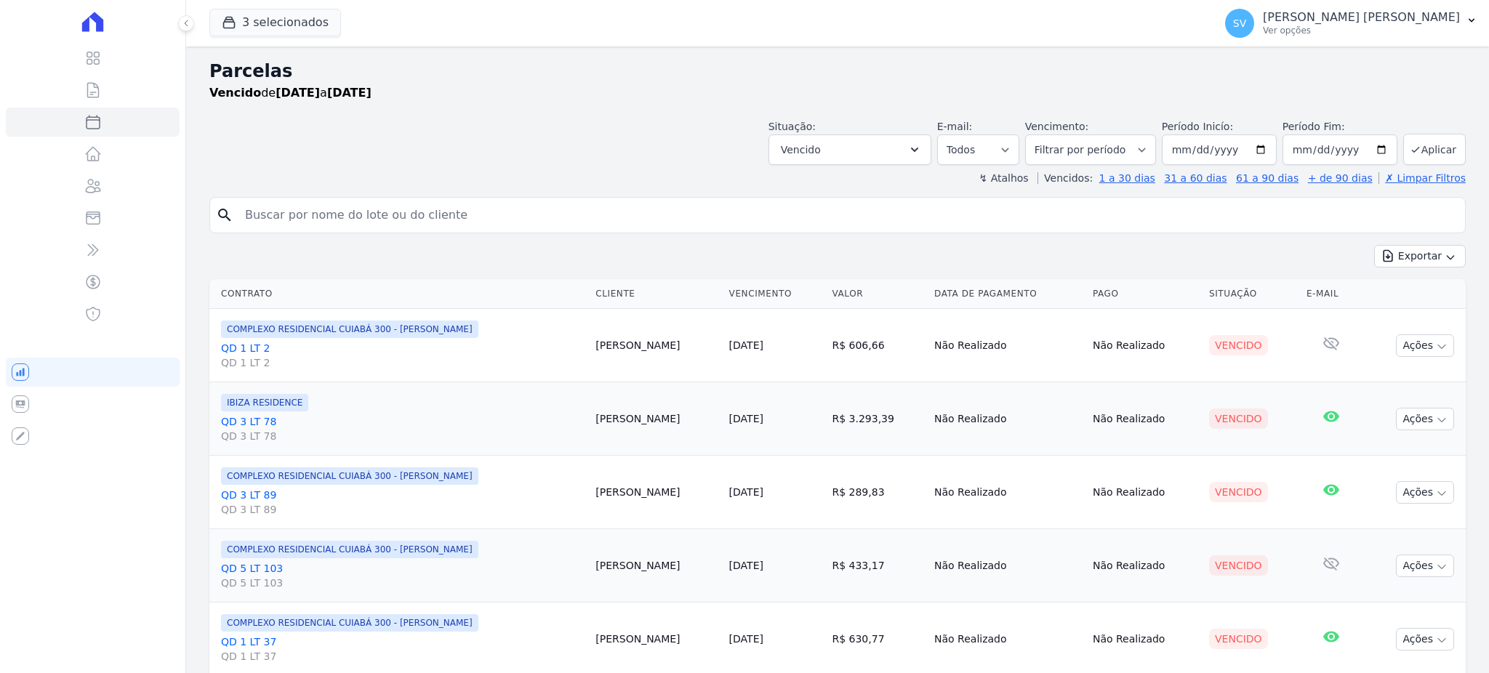
select select
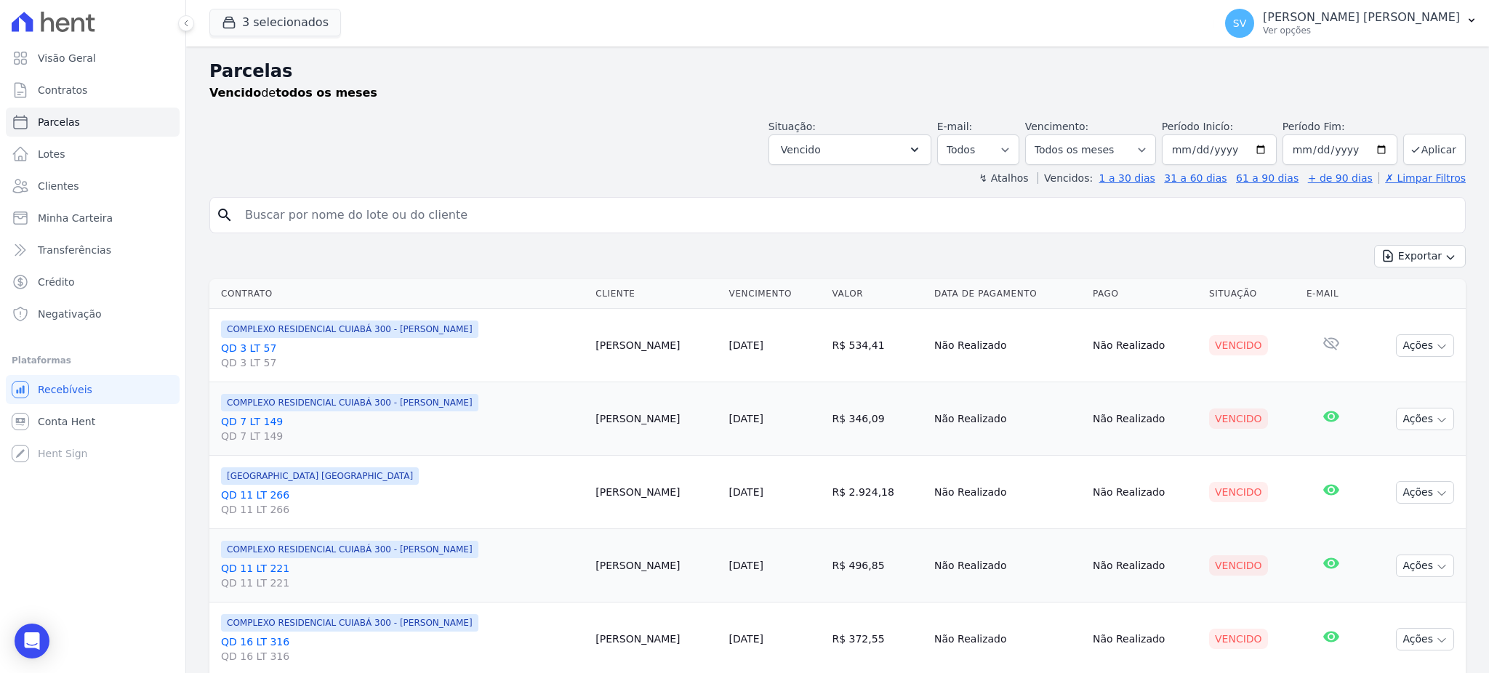
click at [543, 220] on input "search" at bounding box center [847, 215] width 1223 height 29
type input "[PERSON_NAME]"
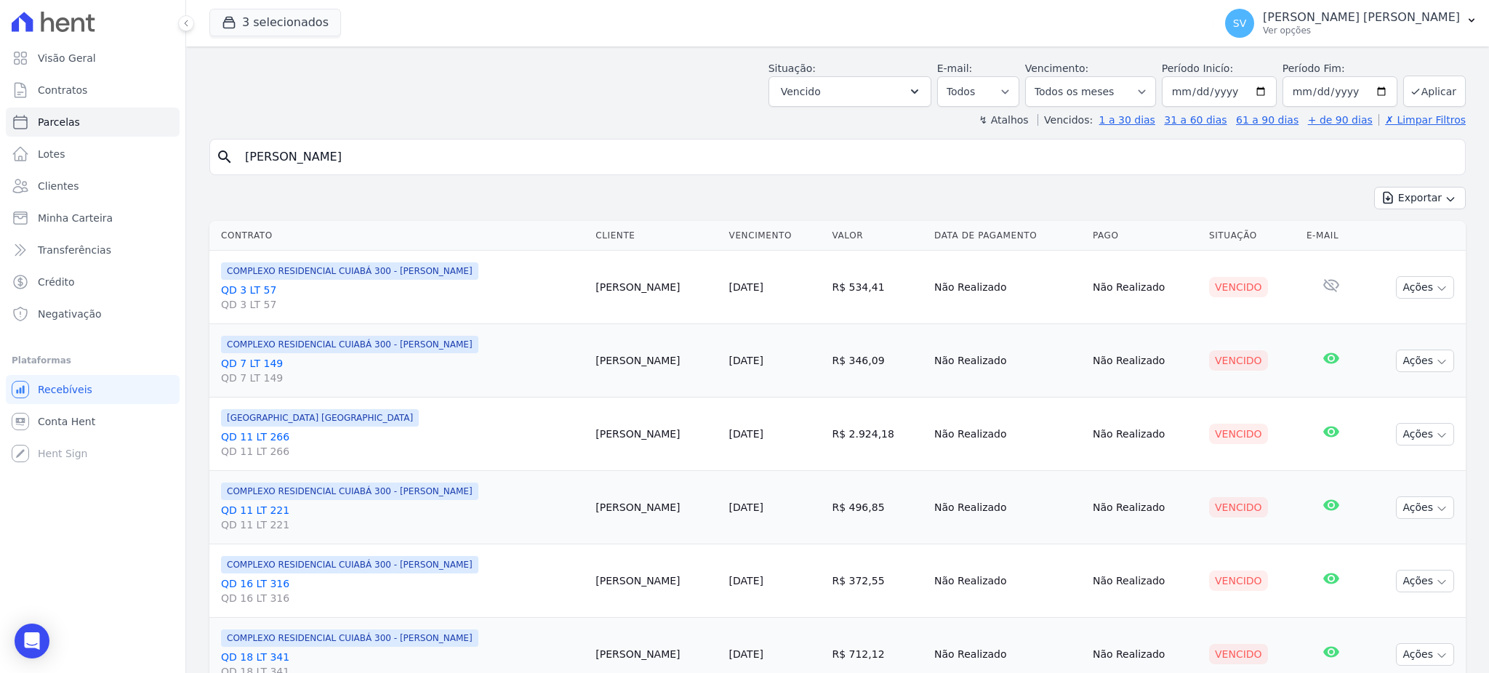
scroll to position [193, 0]
